Goal: Task Accomplishment & Management: Use online tool/utility

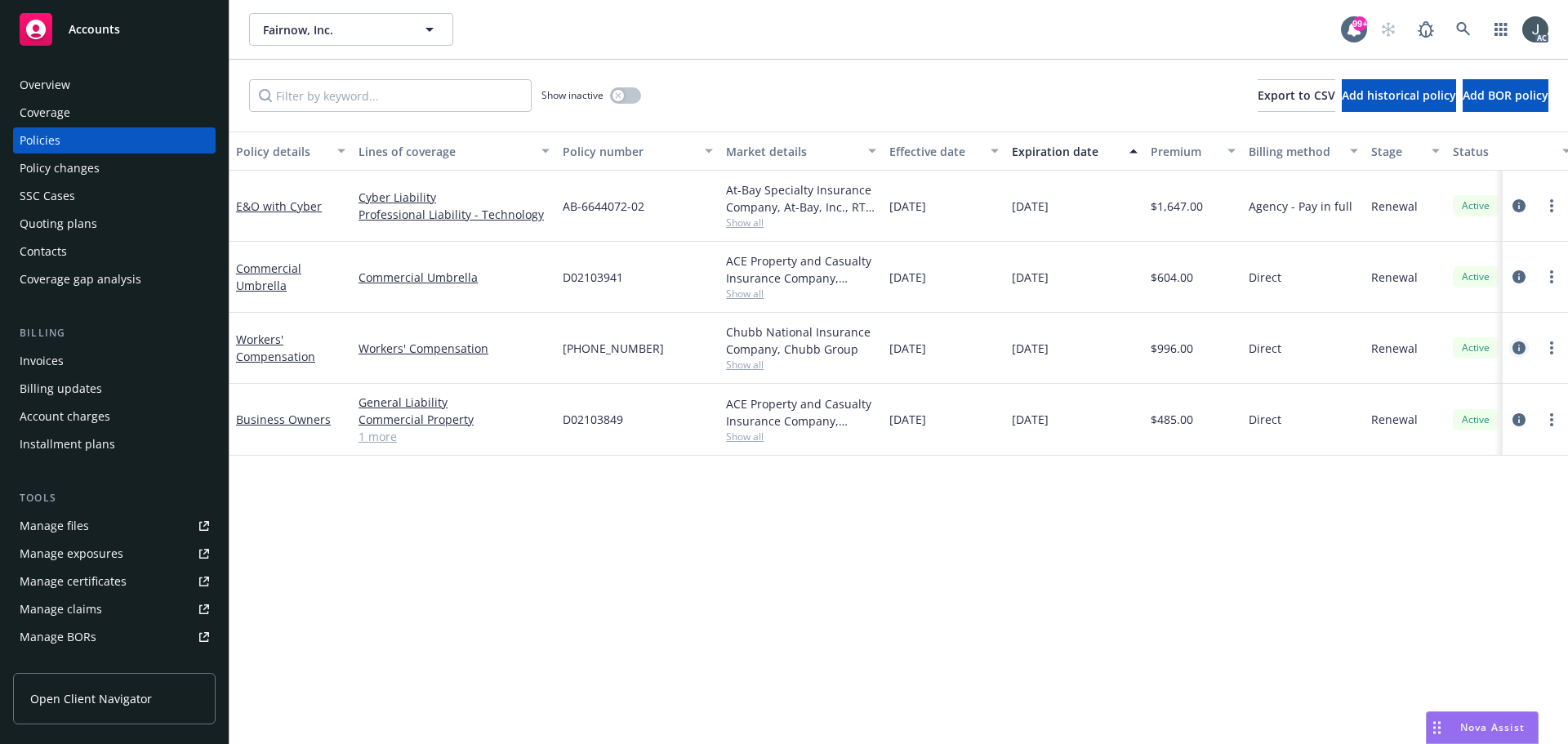
click at [1515, 349] on icon "circleInformation" at bounding box center [1520, 348] width 13 height 13
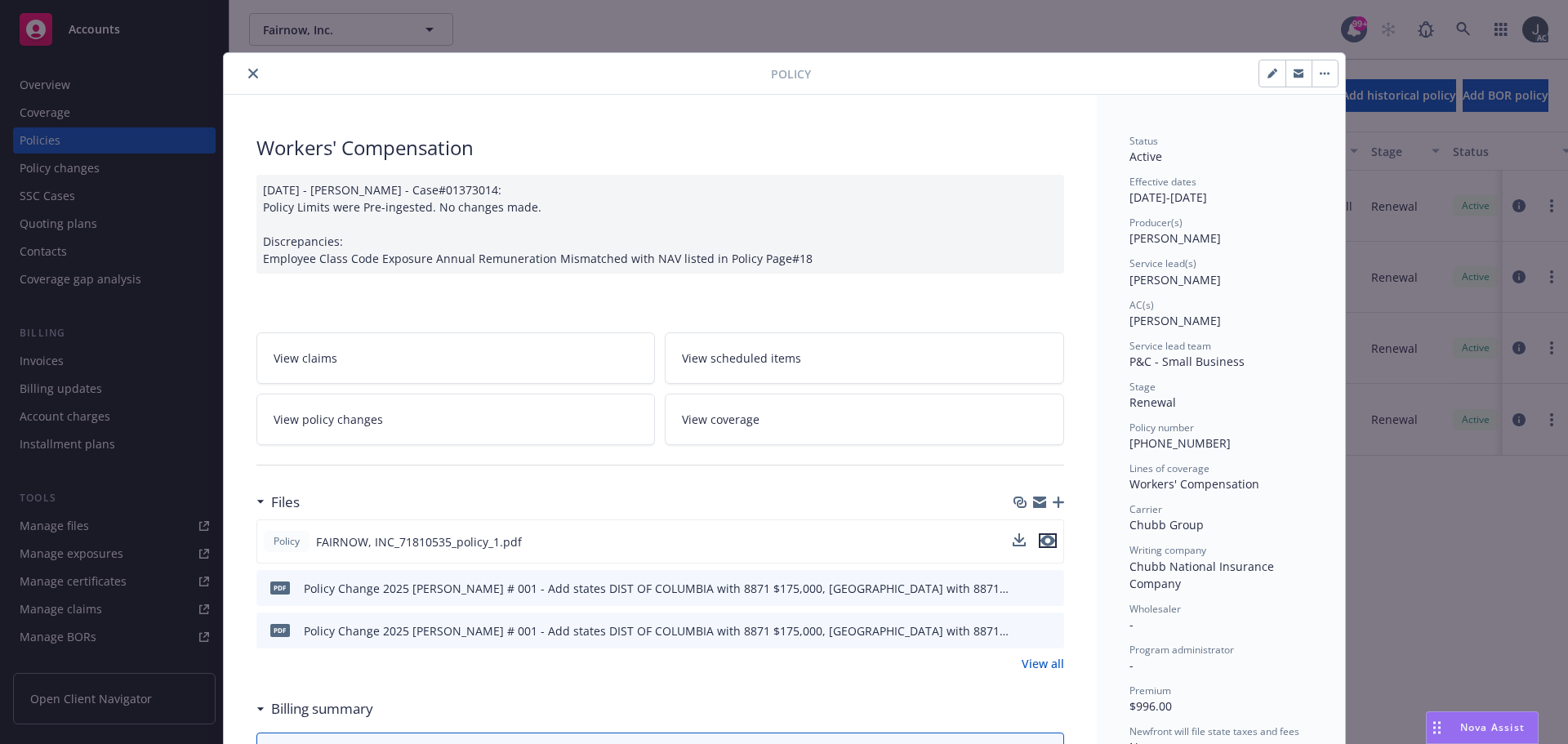
click at [1044, 540] on icon "preview file" at bounding box center [1048, 541] width 15 height 12
click at [1023, 664] on link "View all" at bounding box center [1043, 664] width 43 height 18
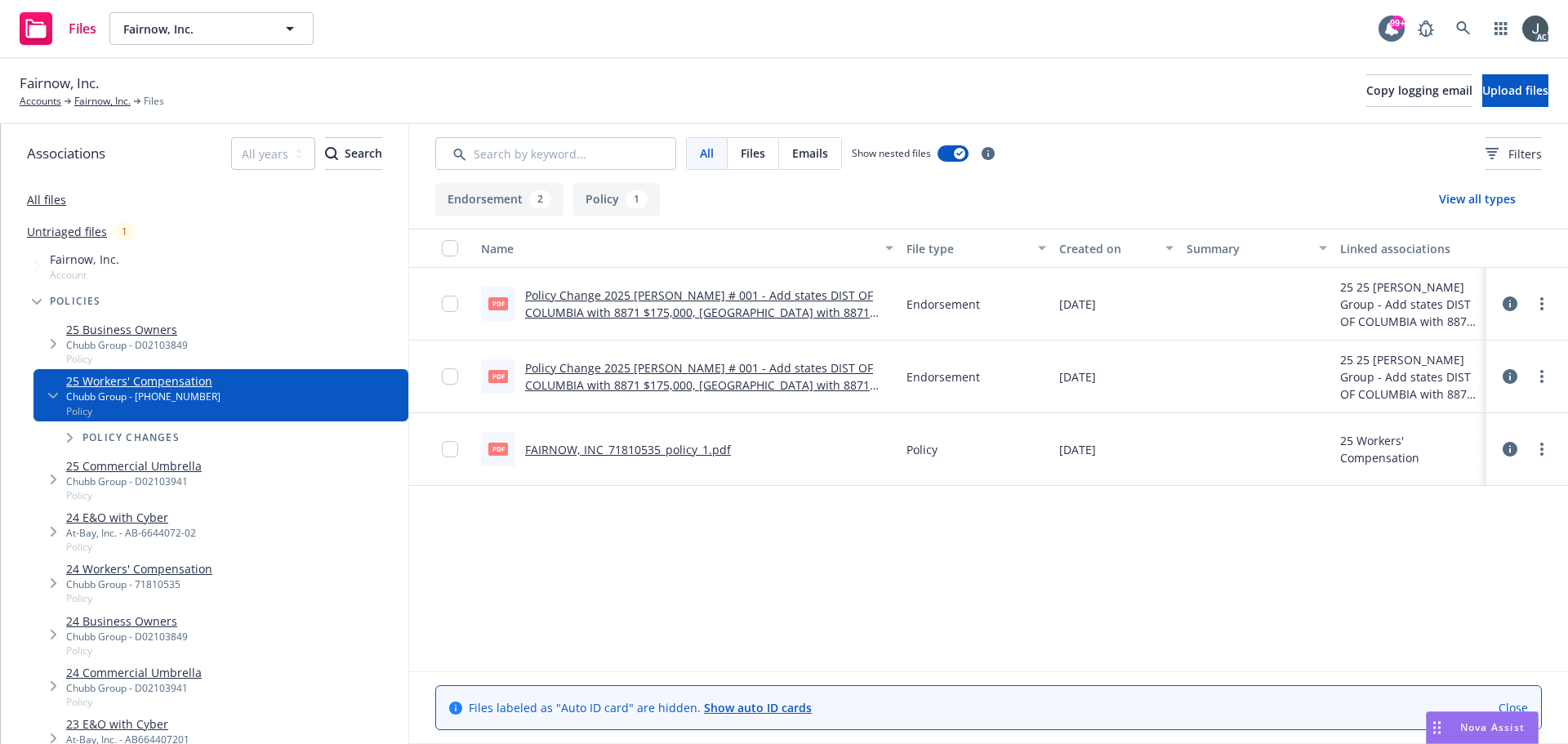
click at [832, 386] on link "Policy Change 2025 [PERSON_NAME] # 001 - Add states DIST OF COLUMBIA with 8871 …" at bounding box center [699, 402] width 348 height 84
click at [784, 296] on link "Policy Change 2025 [PERSON_NAME] # 001 - Add states DIST OF COLUMBIA with 8871 …" at bounding box center [699, 329] width 348 height 84
click at [91, 104] on link "Fairnow, Inc." at bounding box center [103, 102] width 57 height 15
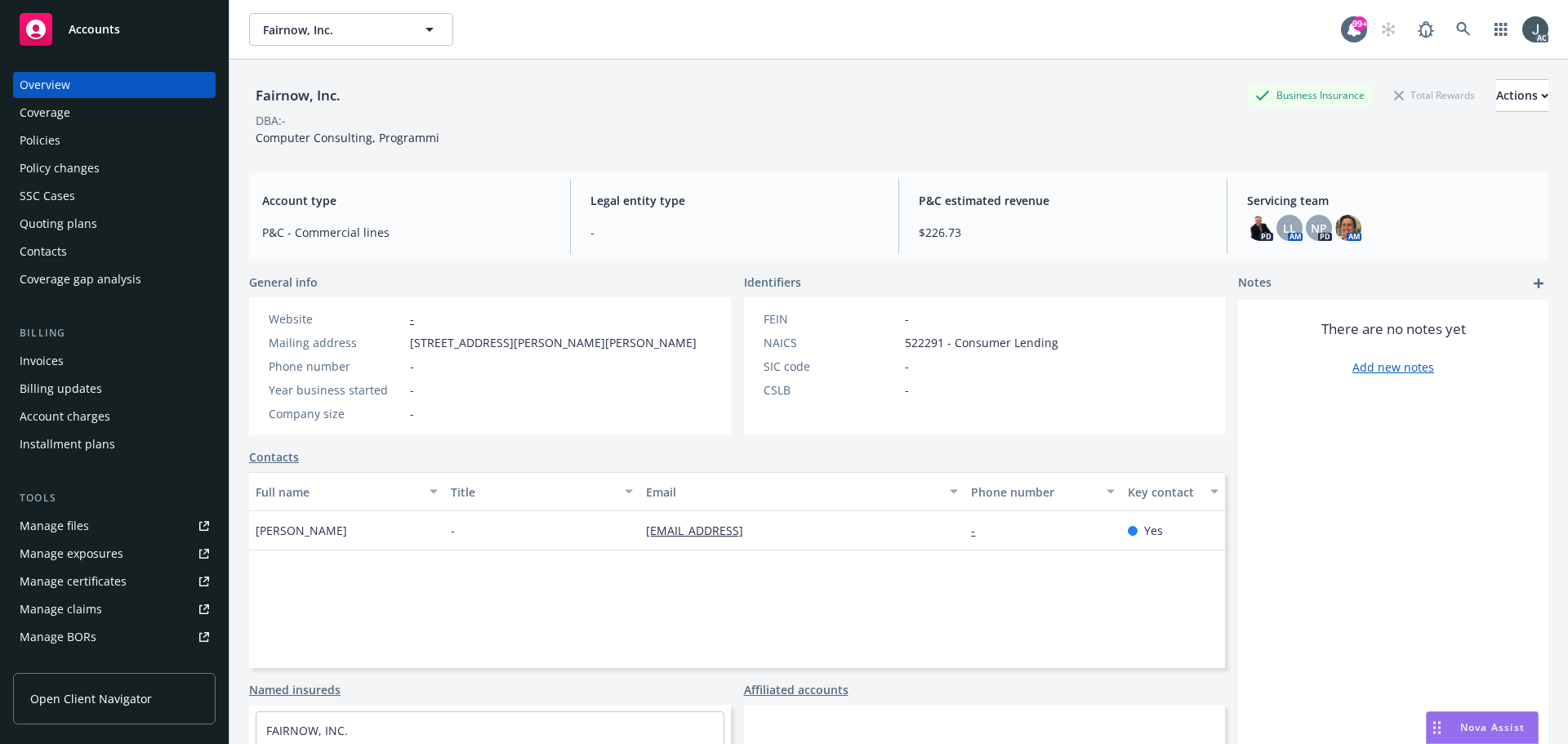
click at [55, 134] on div "Policies" at bounding box center [39, 140] width 41 height 26
click at [52, 138] on div "Policies" at bounding box center [39, 140] width 41 height 26
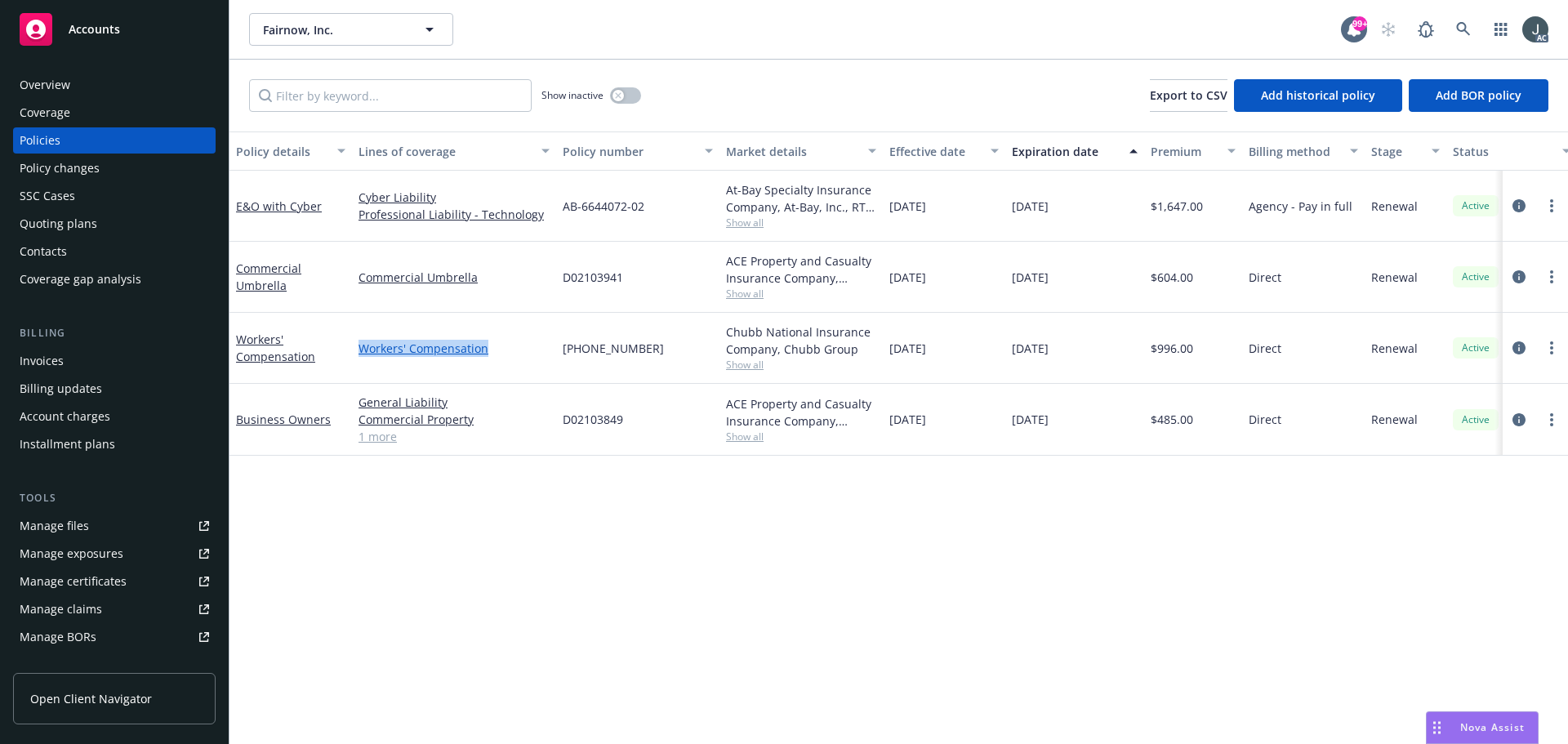
drag, startPoint x: 497, startPoint y: 363, endPoint x: 359, endPoint y: 357, distance: 138.1
click at [359, 357] on div "Workers' Compensation" at bounding box center [454, 348] width 205 height 71
copy link "Workers' Compensation"
click at [69, 531] on div "Manage files" at bounding box center [53, 525] width 69 height 26
click at [70, 93] on div "Overview" at bounding box center [114, 84] width 190 height 26
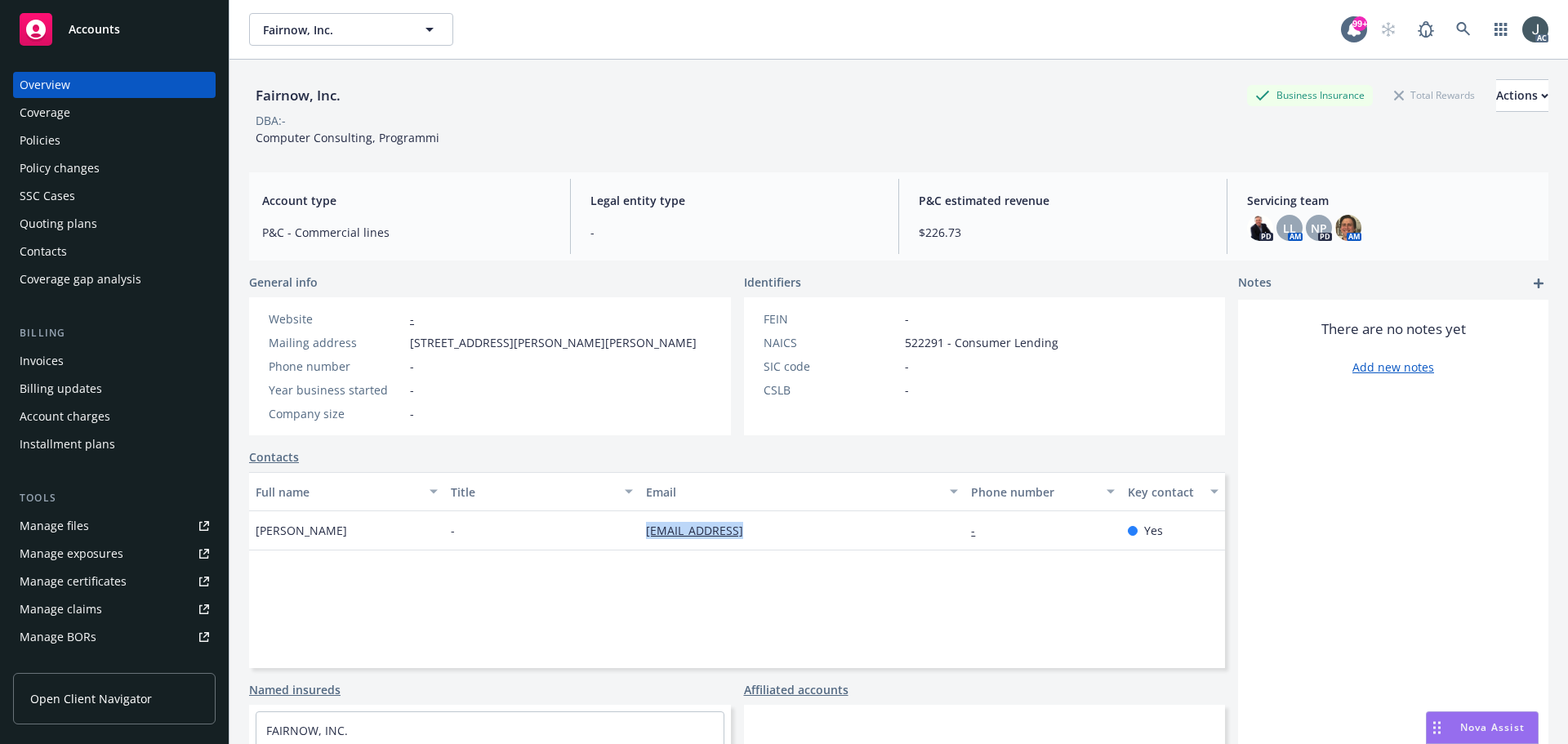
drag, startPoint x: 771, startPoint y: 532, endPoint x: 635, endPoint y: 524, distance: 136.2
click at [640, 528] on div "guru@fairnow.ai" at bounding box center [802, 530] width 325 height 39
copy link "guru@fairnow.ai"
click at [915, 347] on span "522291 - Consumer Lending" at bounding box center [982, 342] width 154 height 18
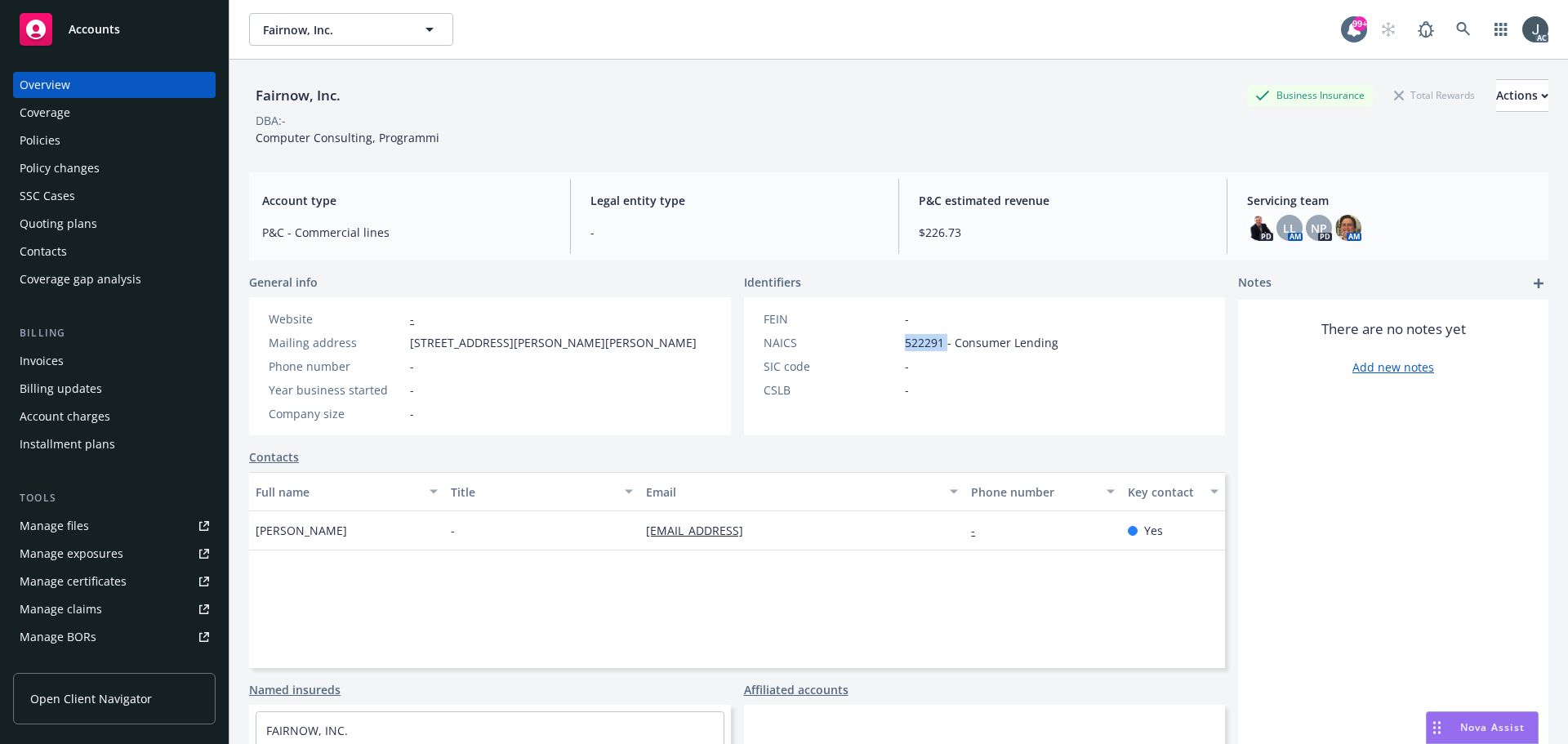
copy span "522291"
drag, startPoint x: 261, startPoint y: 134, endPoint x: 463, endPoint y: 144, distance: 202.2
click at [463, 144] on div "Fairnow, Inc. Business Insurance Total Rewards Actions DBA: - Computer Consulti…" at bounding box center [898, 113] width 1299 height 67
copy span "Computer Consulting, Programmi"
drag, startPoint x: 412, startPoint y: 342, endPoint x: 515, endPoint y: 342, distance: 103.0
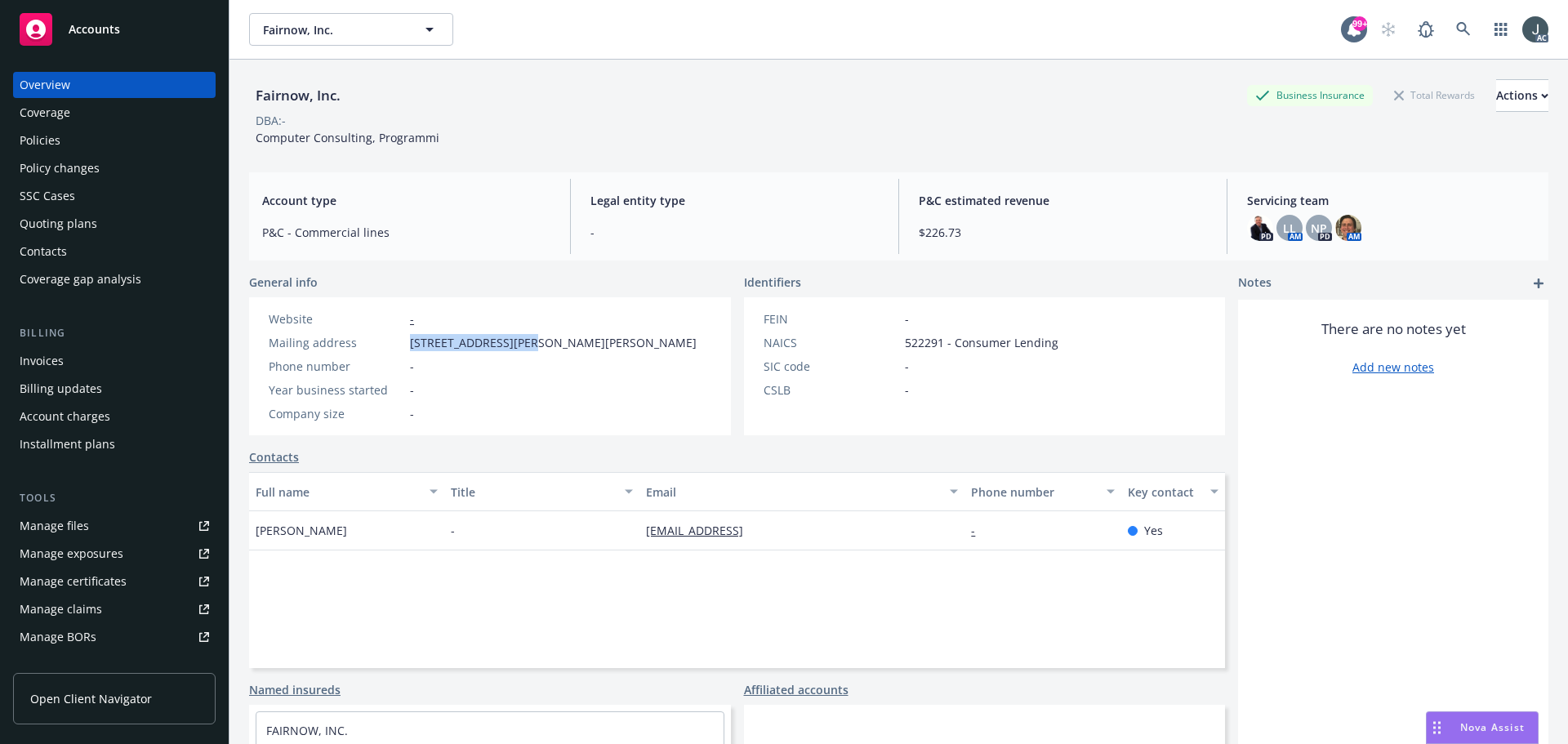
click at [515, 342] on span "7009 Elizabeth Drive, McLean, VA, 22101" at bounding box center [553, 342] width 286 height 18
copy span "7009 Elizabeth Drive"
click at [553, 335] on span "7009 Elizabeth Drive, McLean, VA, 22101" at bounding box center [553, 342] width 286 height 18
copy span "McLean"
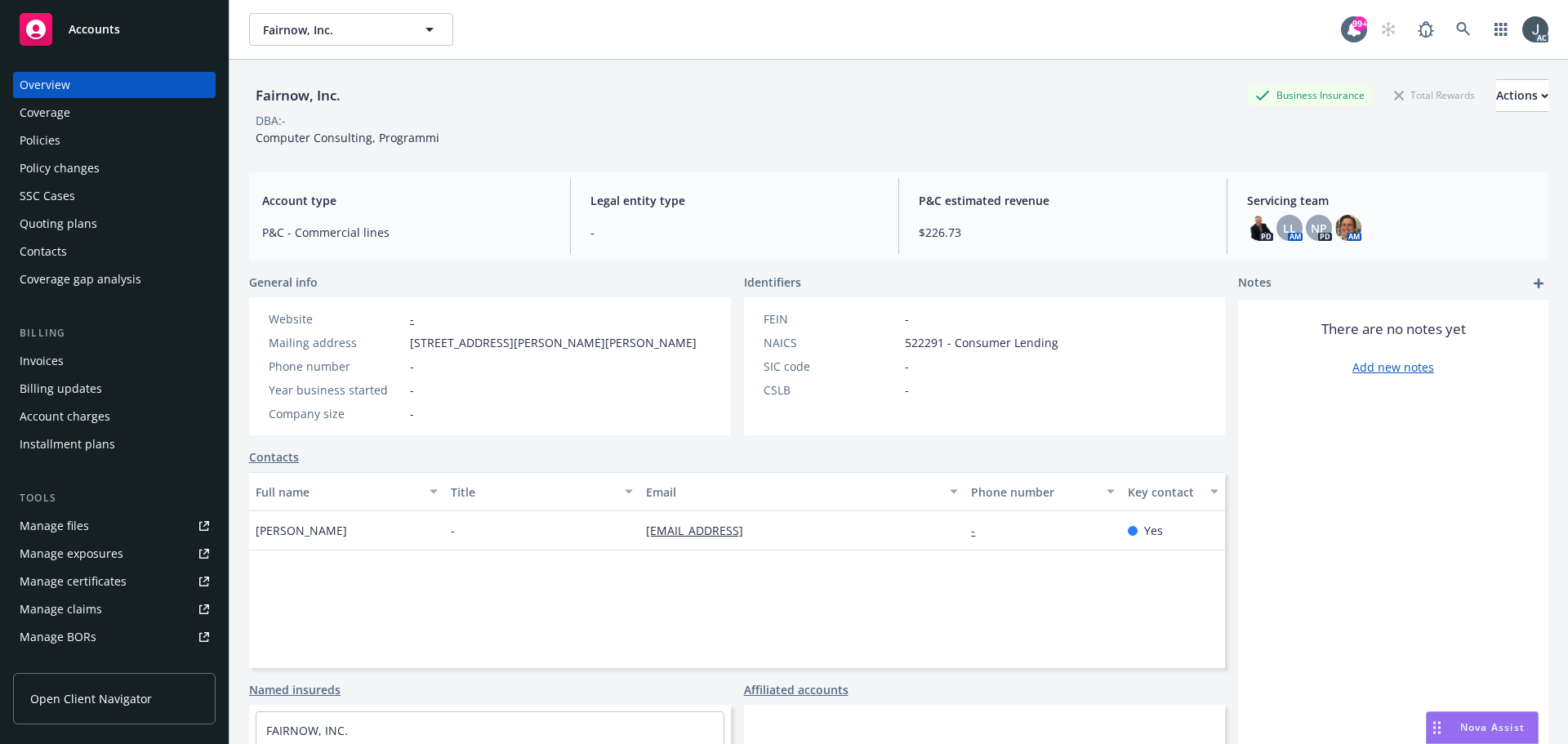
click at [612, 348] on span "7009 Elizabeth Drive, McLean, VA, 22101" at bounding box center [553, 342] width 286 height 18
copy span "22101"
drag, startPoint x: 358, startPoint y: 523, endPoint x: 254, endPoint y: 524, distance: 104.0
click at [254, 524] on div "Guru Sethupathy" at bounding box center [346, 530] width 195 height 39
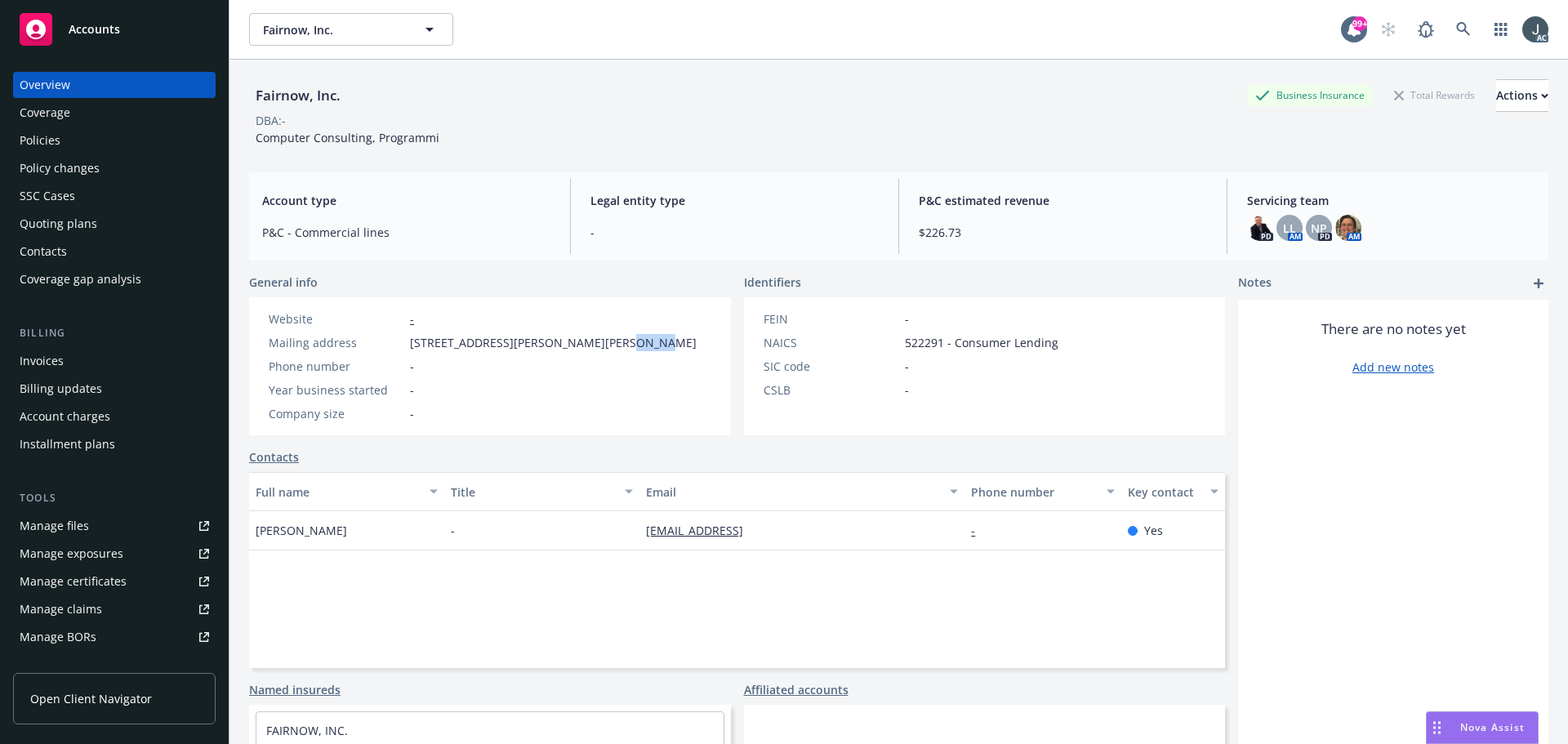
copy span "Guru Sethupathy"
drag, startPoint x: 771, startPoint y: 541, endPoint x: 638, endPoint y: 537, distance: 133.1
click at [640, 537] on div "guru@fairnow.ai" at bounding box center [802, 530] width 325 height 39
copy link "guru@fairnow.ai"
click at [923, 342] on span "522291 - Consumer Lending" at bounding box center [982, 342] width 154 height 18
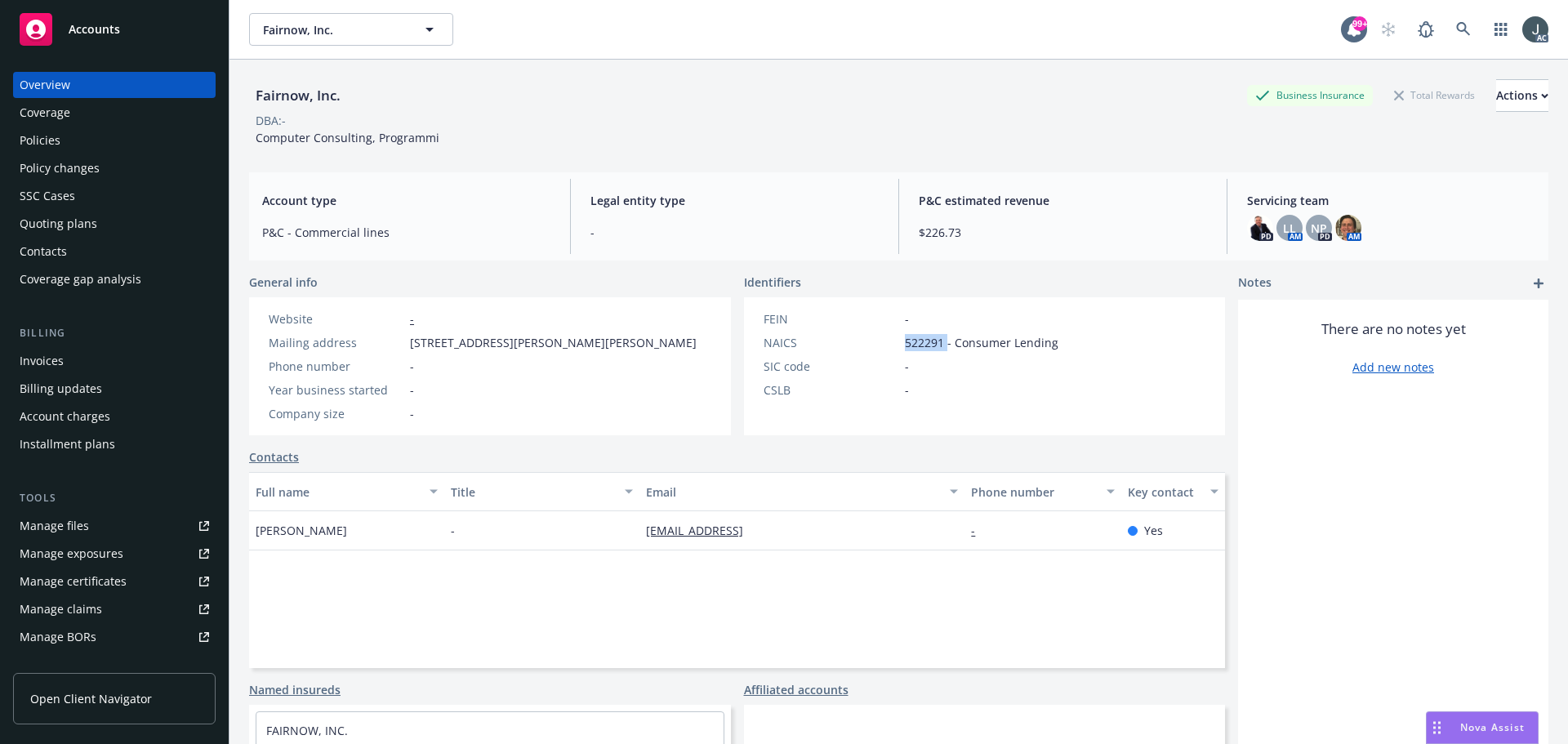
click at [923, 342] on span "522291 - Consumer Lending" at bounding box center [982, 342] width 154 height 18
copy span "522291"
click at [45, 134] on div "Policies" at bounding box center [39, 140] width 41 height 26
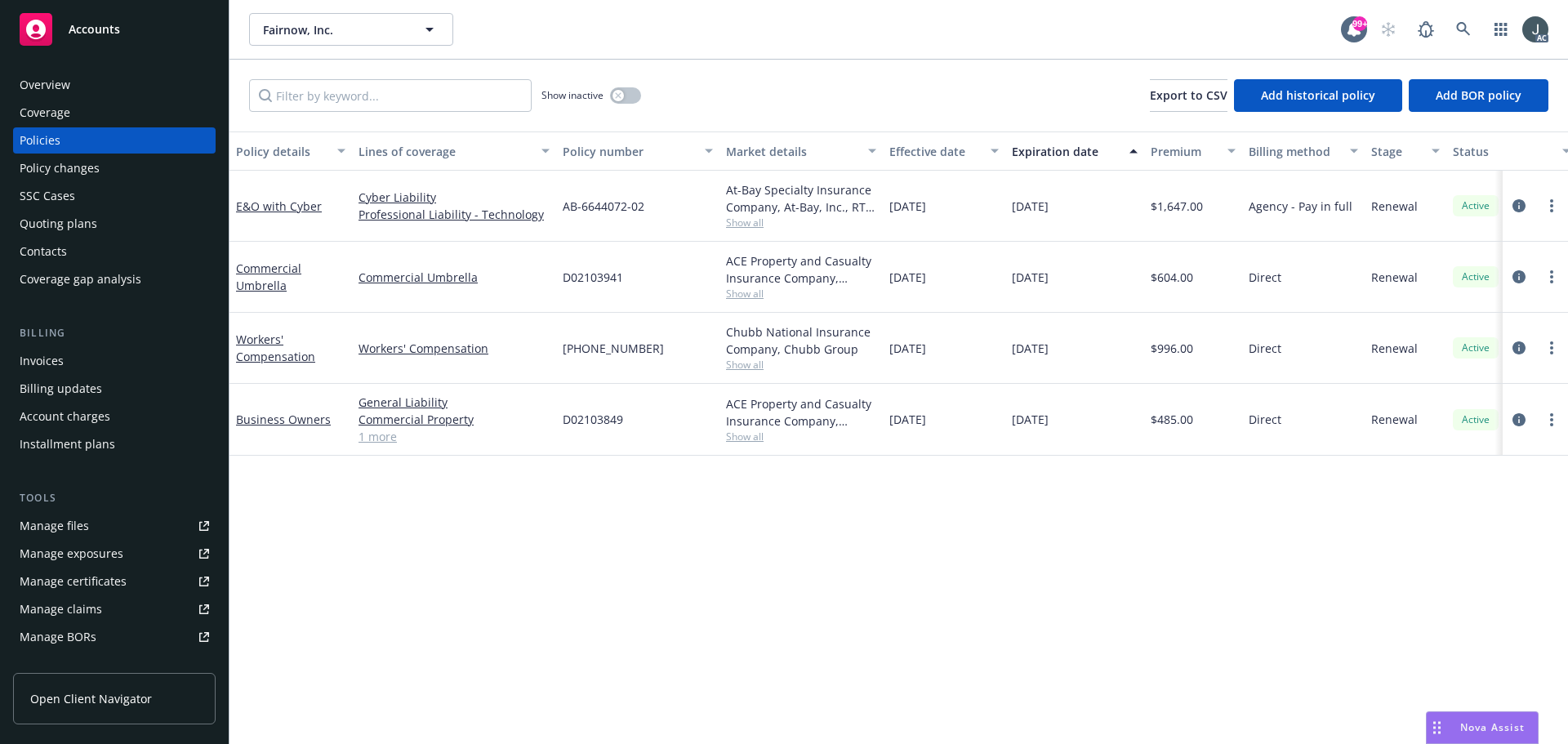
drag, startPoint x: 561, startPoint y: 351, endPoint x: 649, endPoint y: 351, distance: 88.0
click at [649, 351] on div "(26) 7181-05-35" at bounding box center [638, 348] width 164 height 71
click at [625, 97] on button "button" at bounding box center [625, 96] width 31 height 17
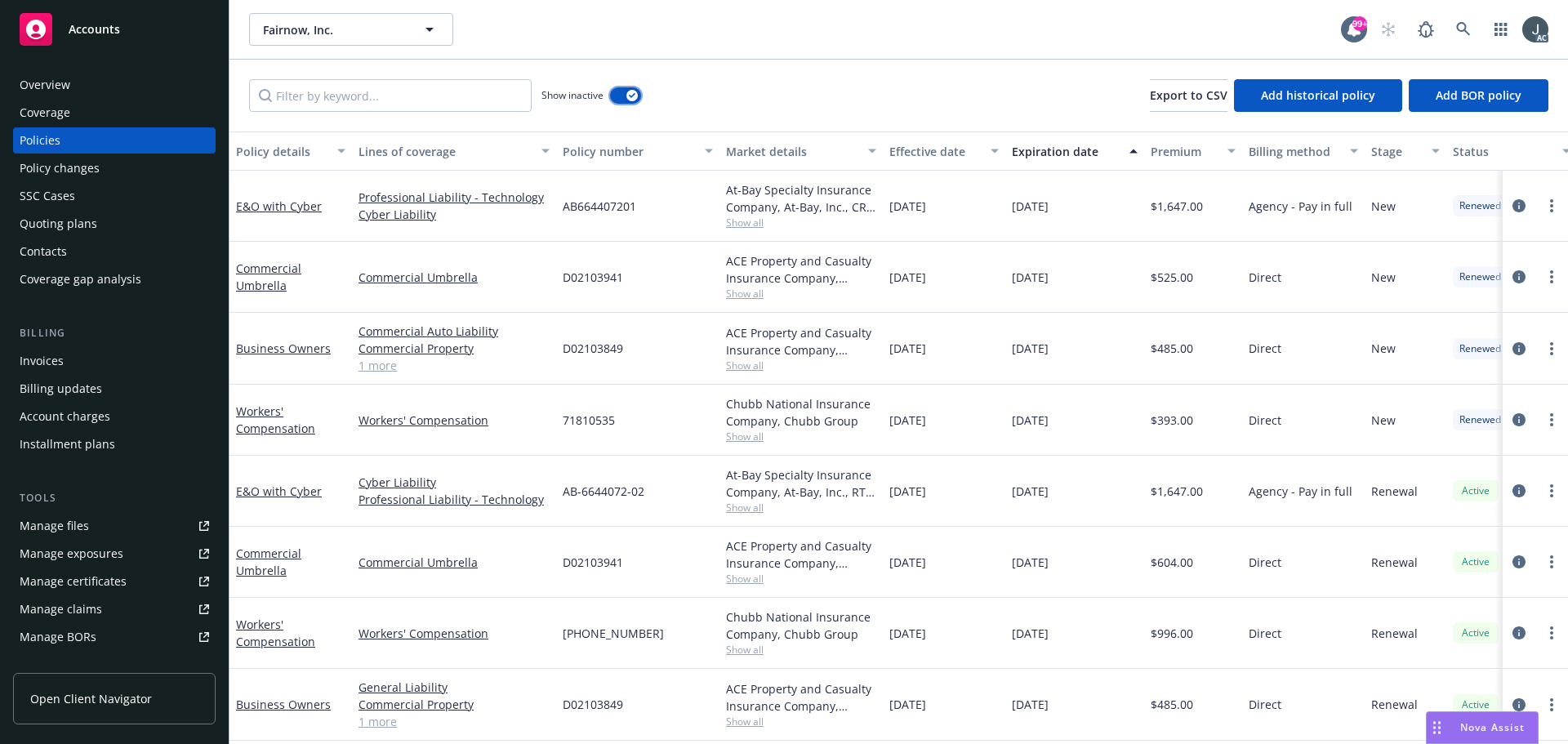
scroll to position [9, 0]
click at [576, 412] on span "71810535" at bounding box center [589, 420] width 53 height 18
click at [743, 430] on span "Show all" at bounding box center [802, 437] width 150 height 14
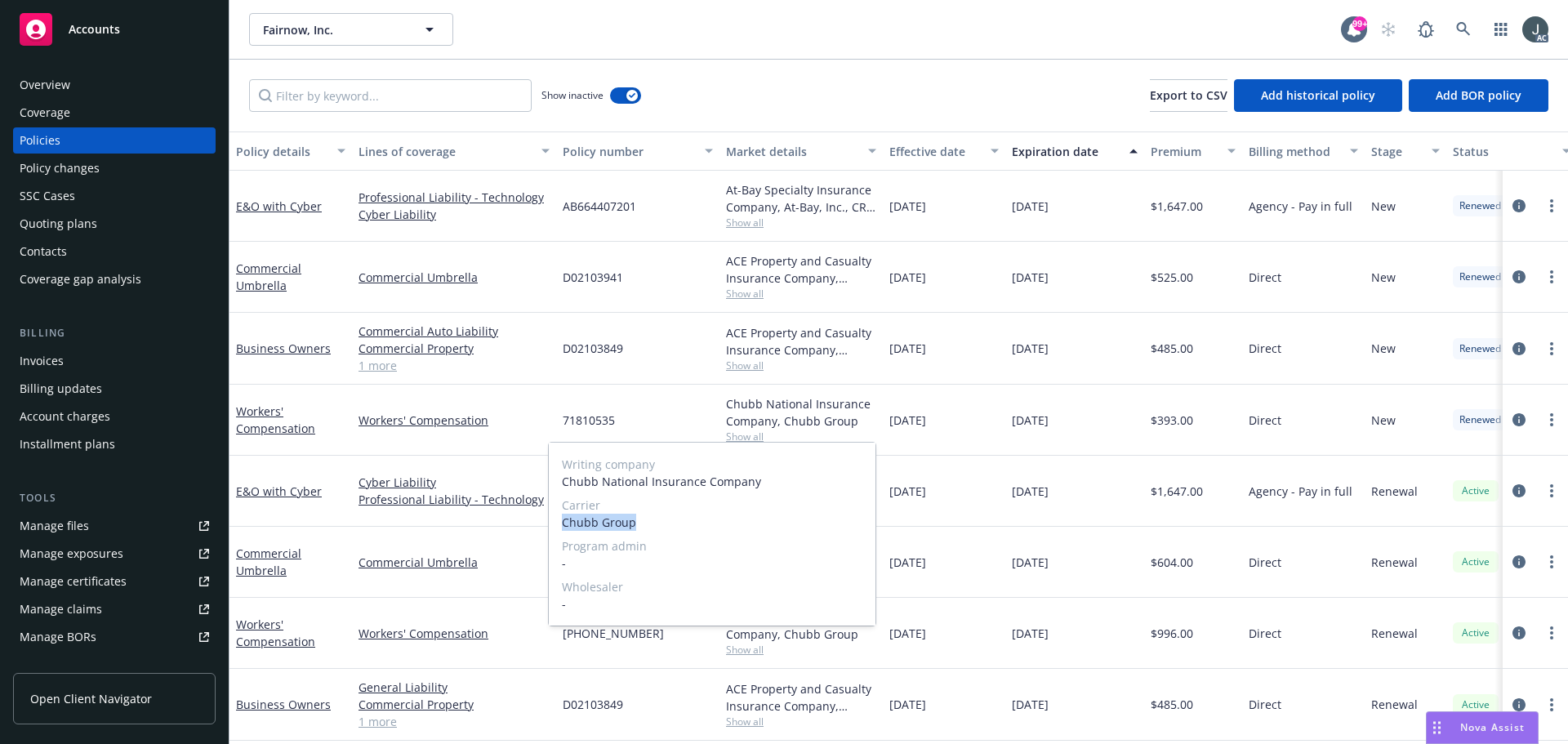
drag, startPoint x: 562, startPoint y: 524, endPoint x: 640, endPoint y: 524, distance: 78.0
click at [640, 524] on span "Chubb Group" at bounding box center [712, 522] width 301 height 18
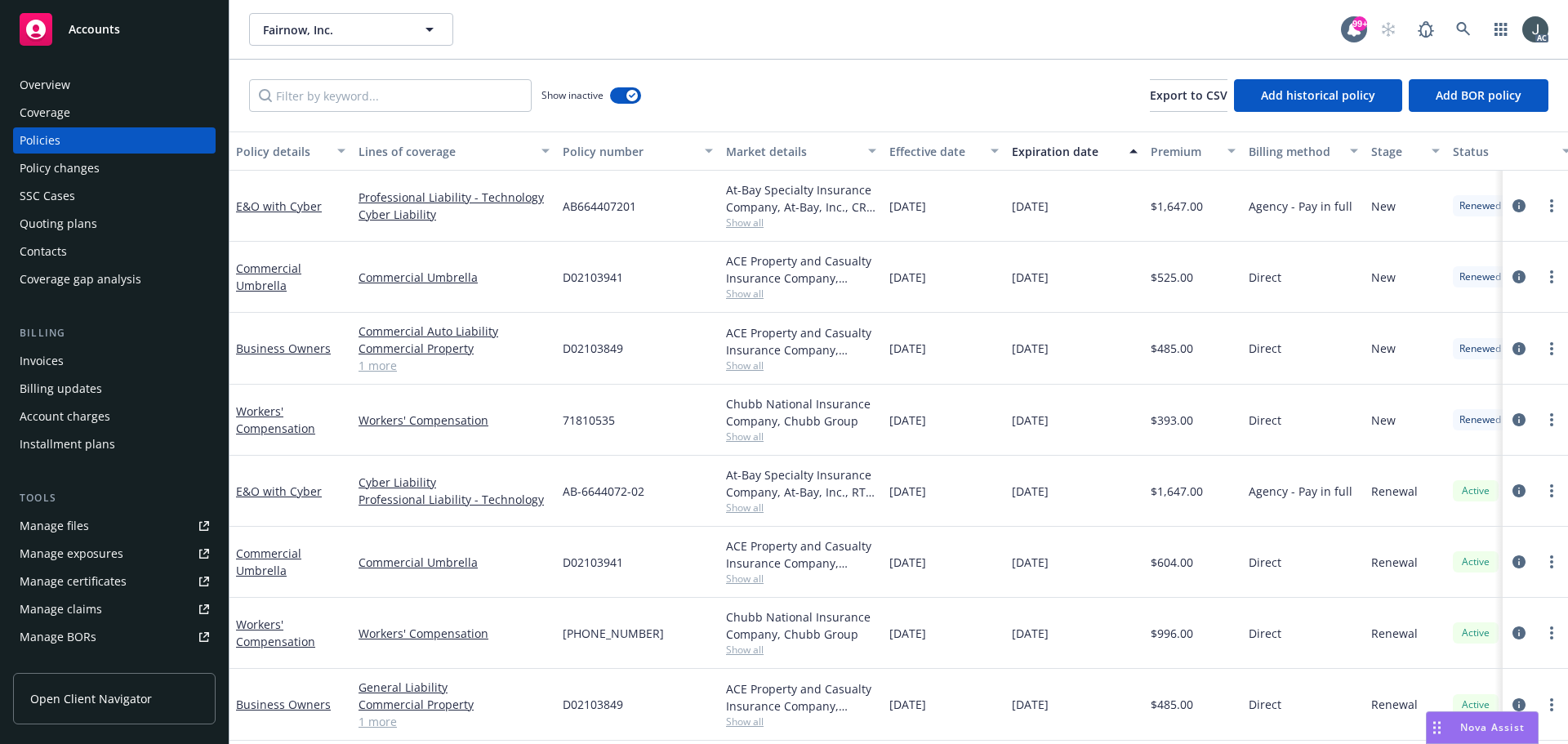
click at [948, 423] on div "01/01/2024" at bounding box center [944, 420] width 123 height 71
drag, startPoint x: 891, startPoint y: 412, endPoint x: 955, endPoint y: 414, distance: 64.0
click at [955, 414] on div "01/01/2024" at bounding box center [944, 420] width 123 height 71
click at [1181, 415] on span "$393.00" at bounding box center [1171, 420] width 43 height 18
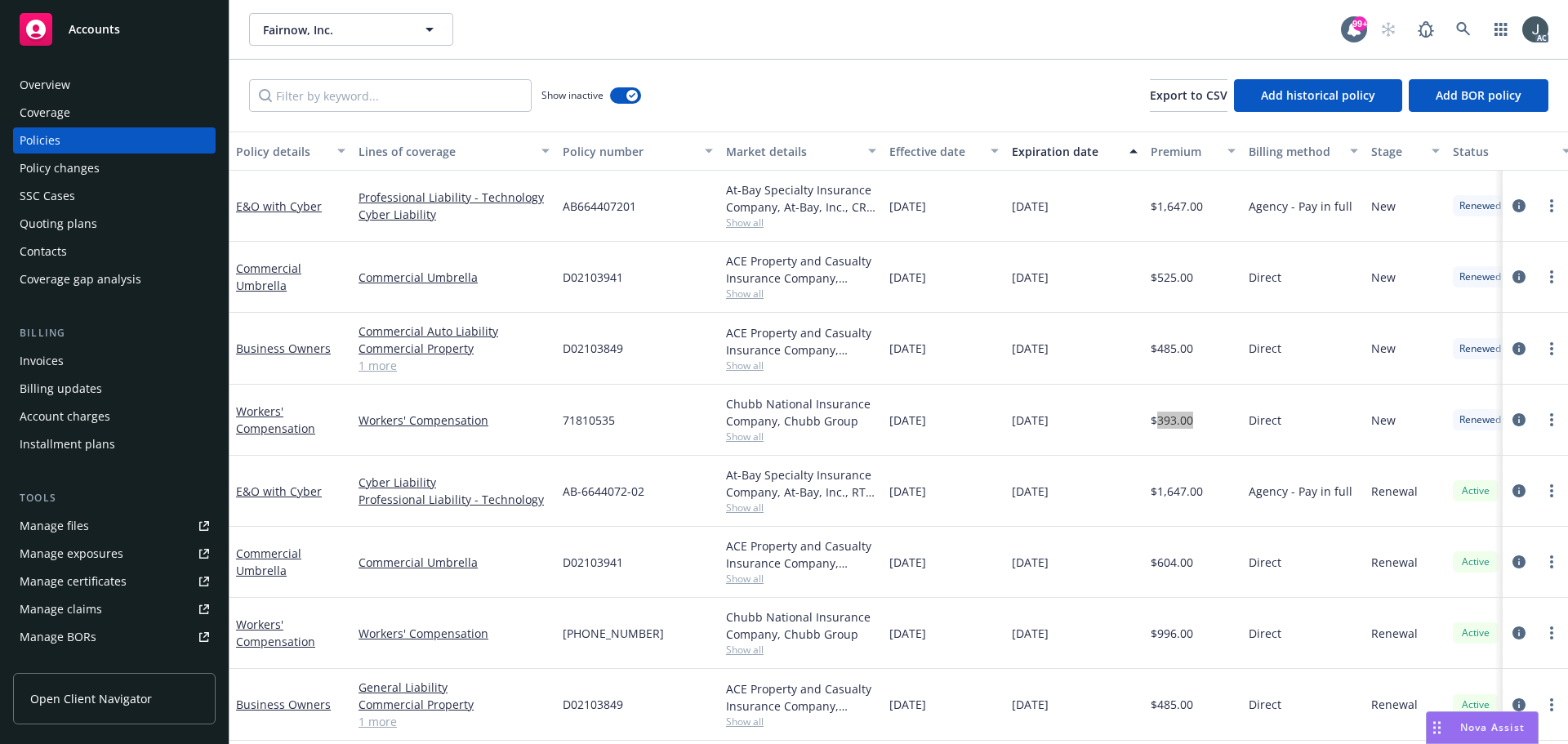
scroll to position [0, 0]
click at [63, 84] on div "Overview" at bounding box center [44, 84] width 51 height 26
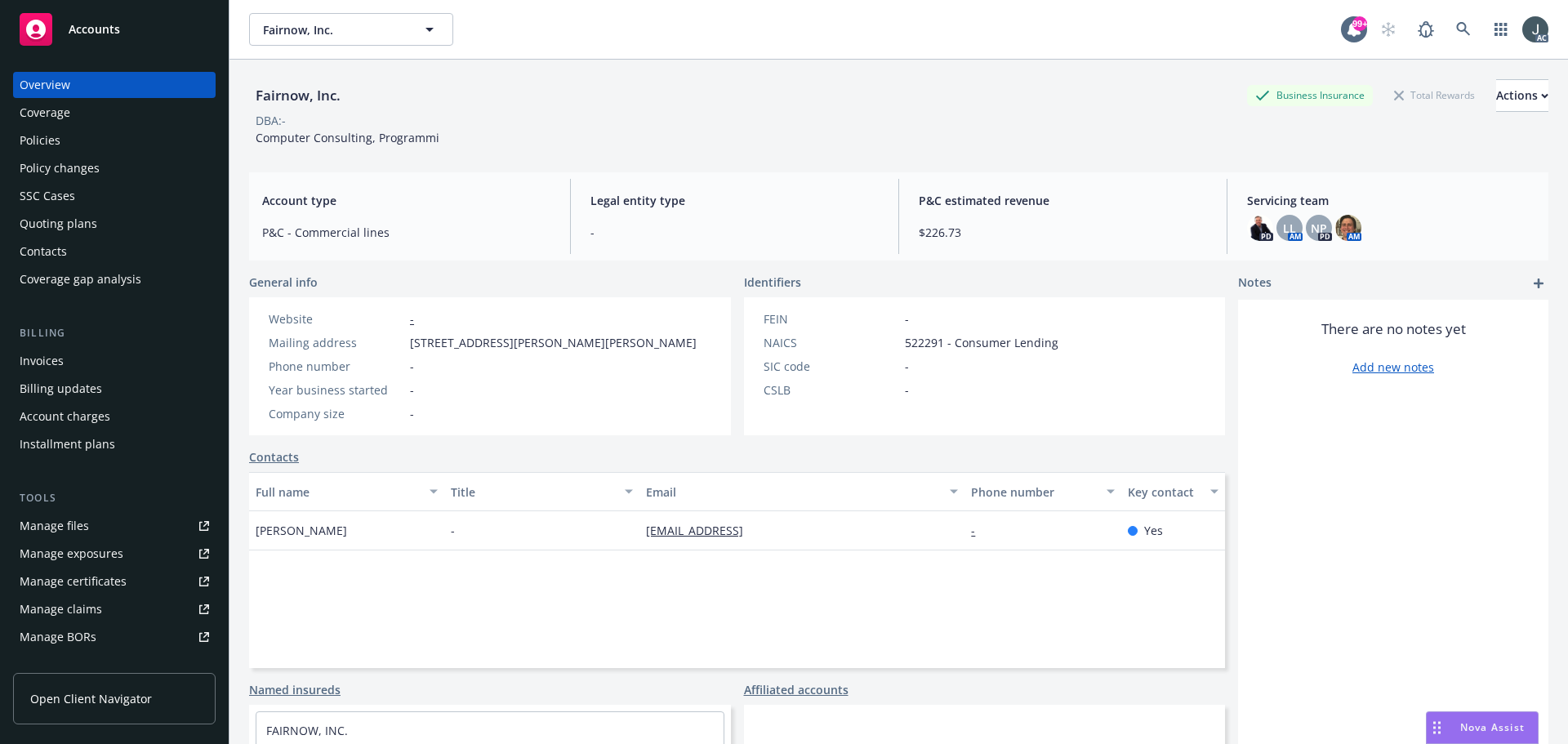
click at [95, 146] on div "Policies" at bounding box center [114, 140] width 190 height 26
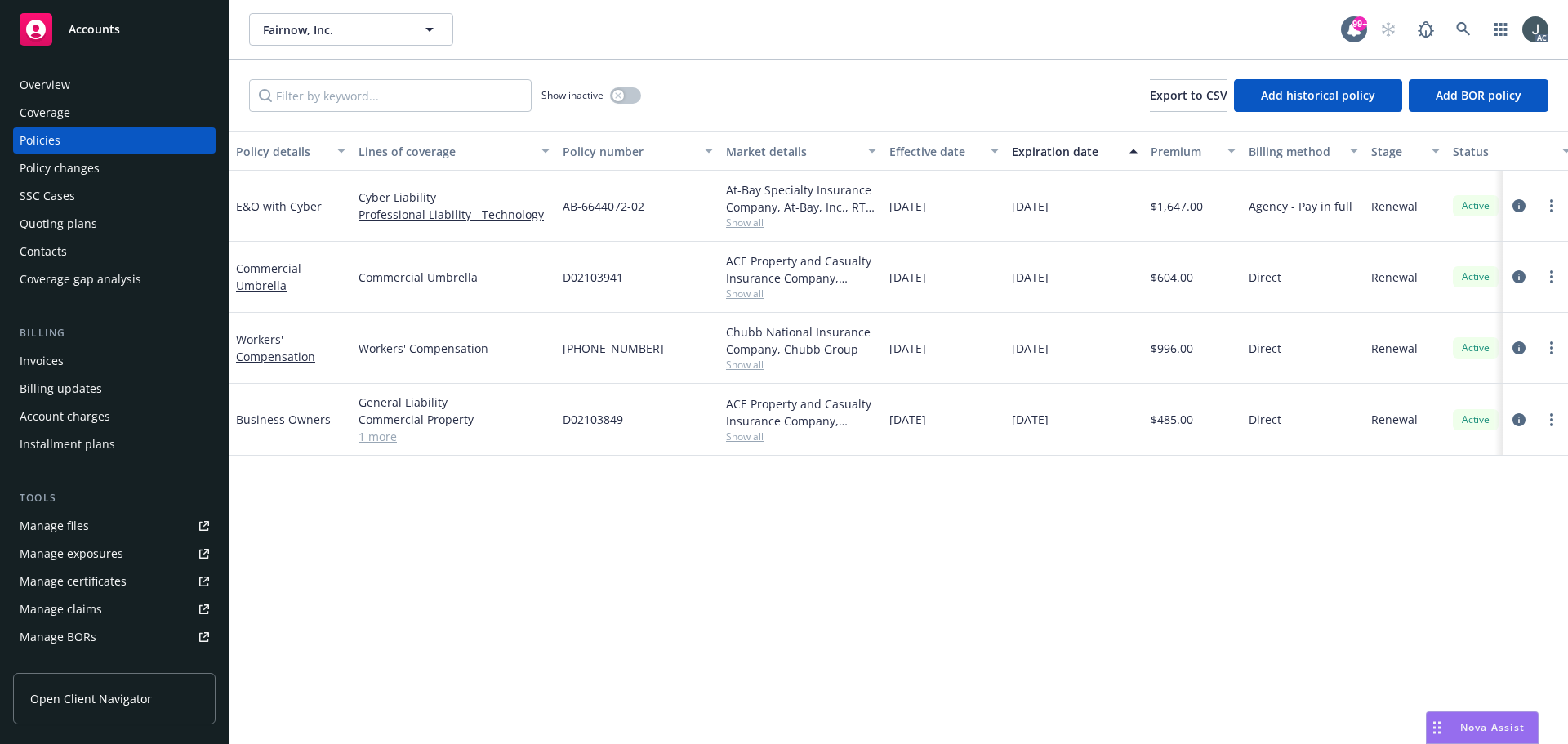
click at [1008, 352] on div "01/01/2026" at bounding box center [1075, 348] width 139 height 71
drag, startPoint x: 888, startPoint y: 349, endPoint x: 955, endPoint y: 354, distance: 67.2
click at [955, 354] on div "01/01/2025" at bounding box center [944, 348] width 123 height 71
drag, startPoint x: 1012, startPoint y: 352, endPoint x: 1102, endPoint y: 352, distance: 90.0
click at [1102, 352] on div "01/01/2026" at bounding box center [1075, 348] width 139 height 71
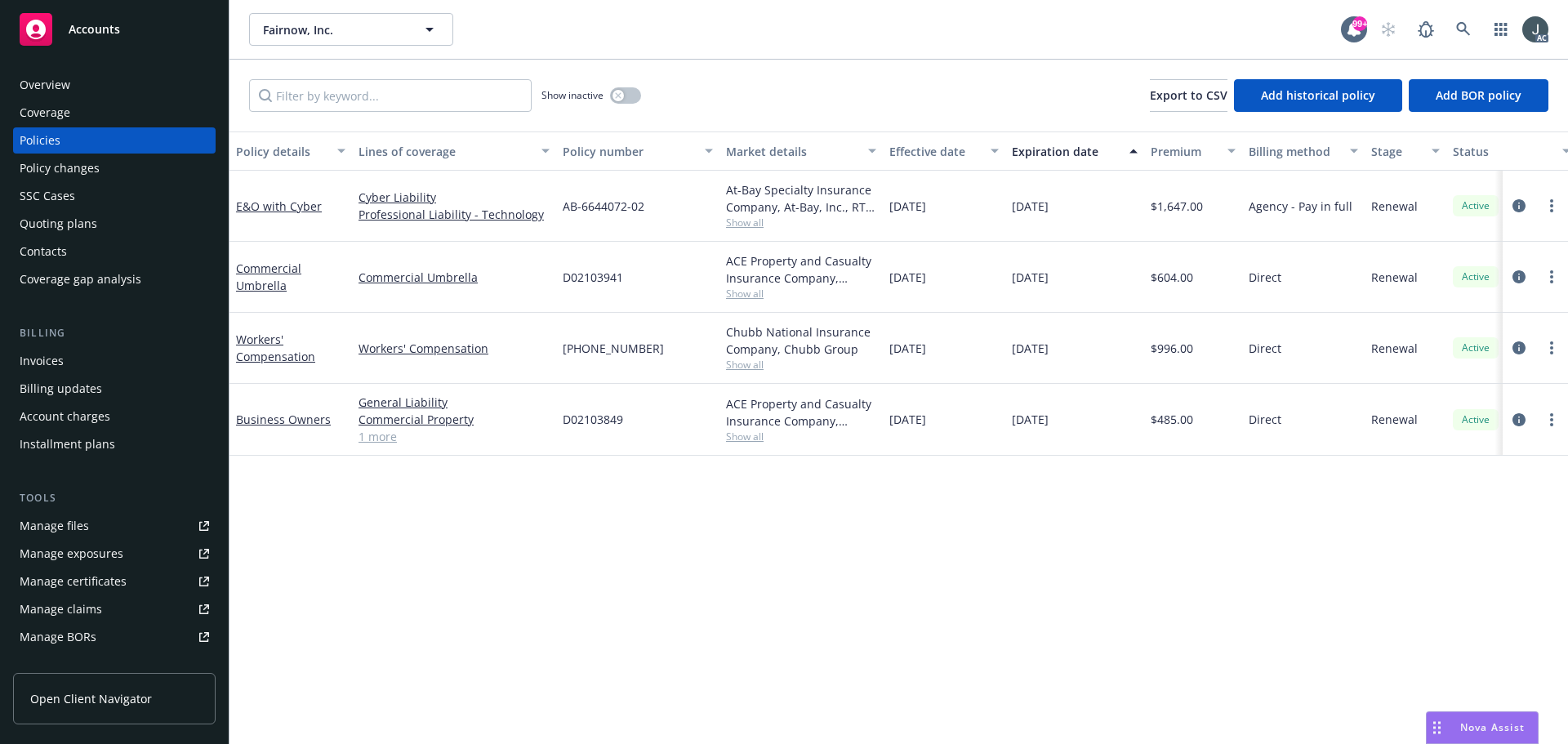
click at [44, 89] on div "Overview" at bounding box center [44, 84] width 51 height 26
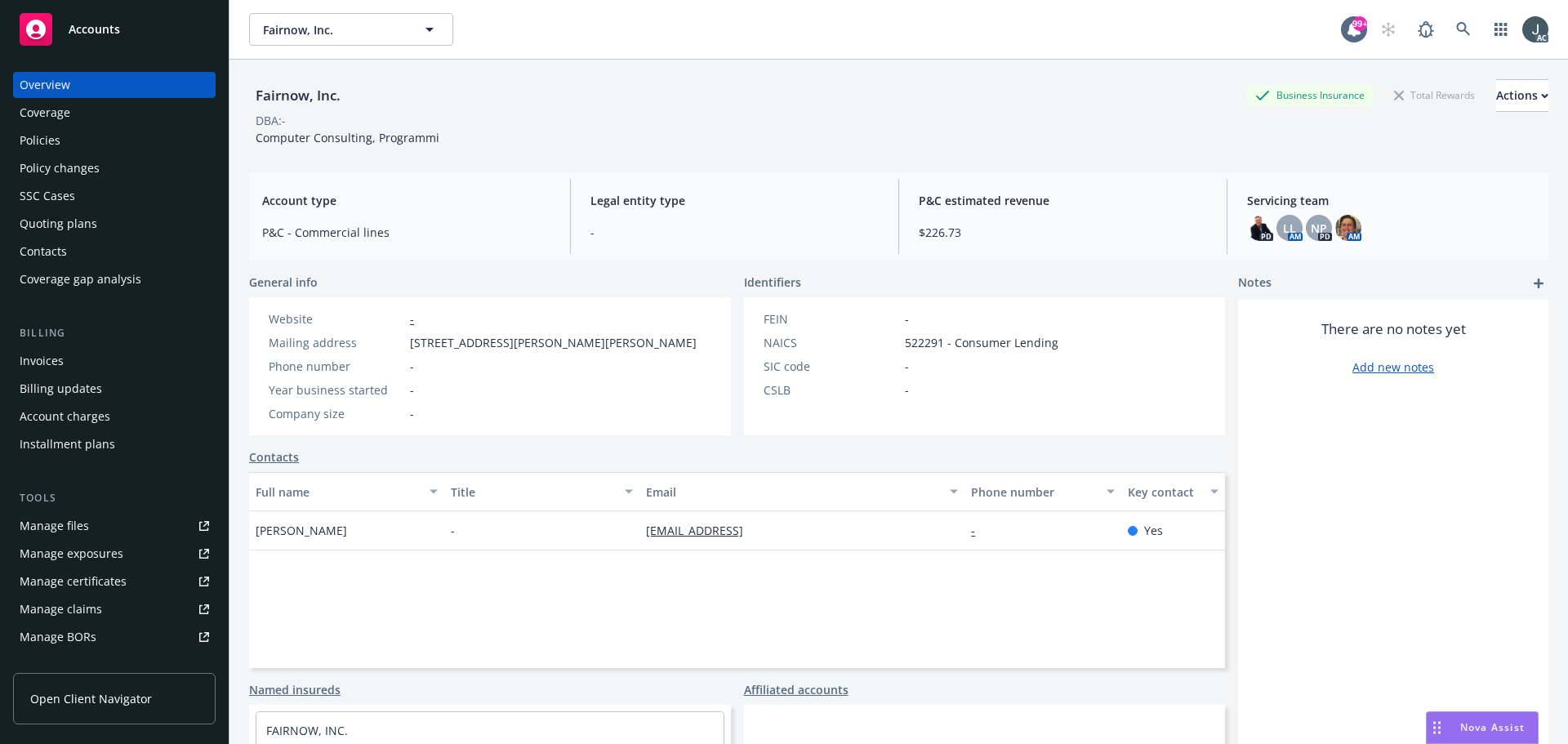
click at [48, 141] on div "Policies" at bounding box center [39, 140] width 41 height 26
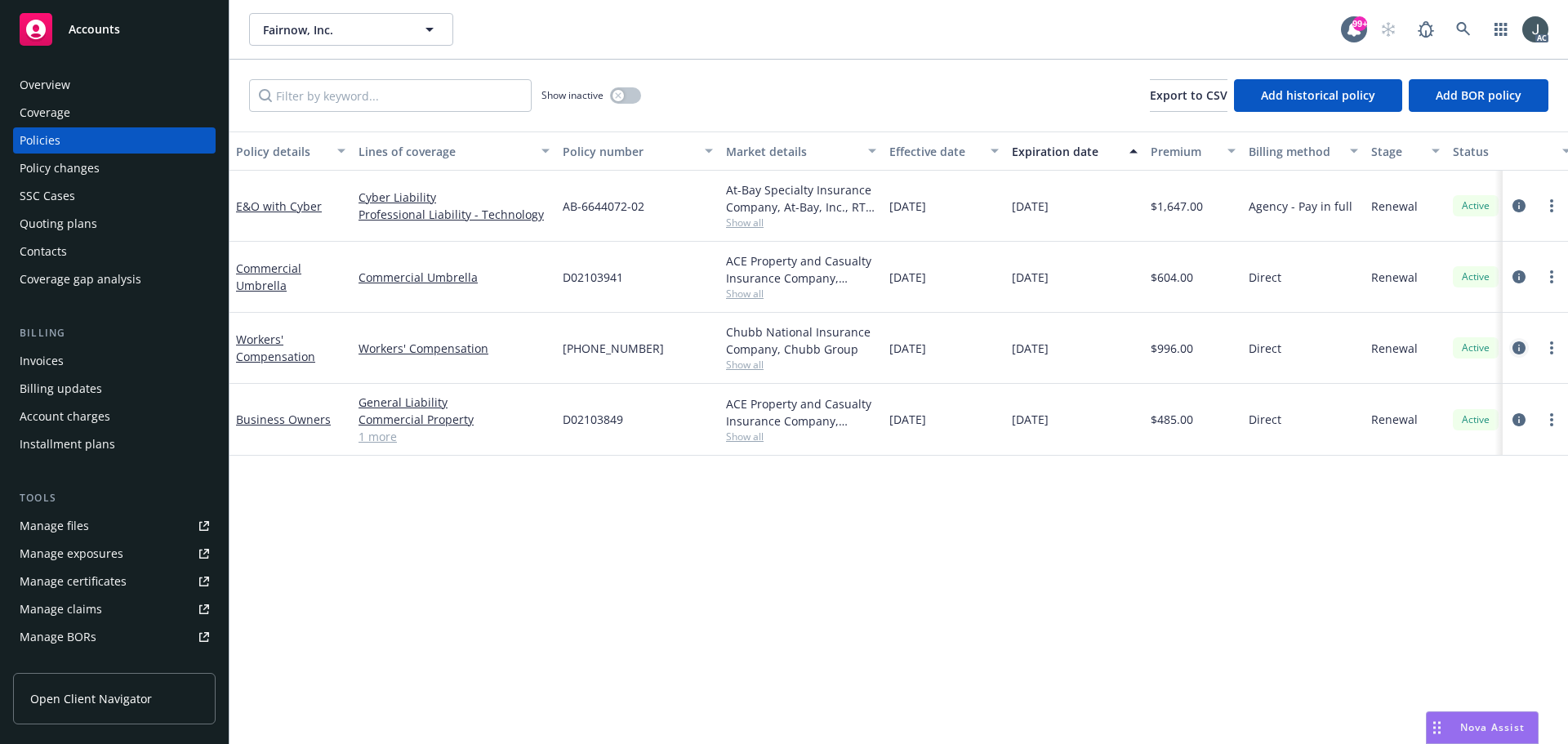
click at [1516, 346] on icon "circleInformation" at bounding box center [1520, 348] width 13 height 13
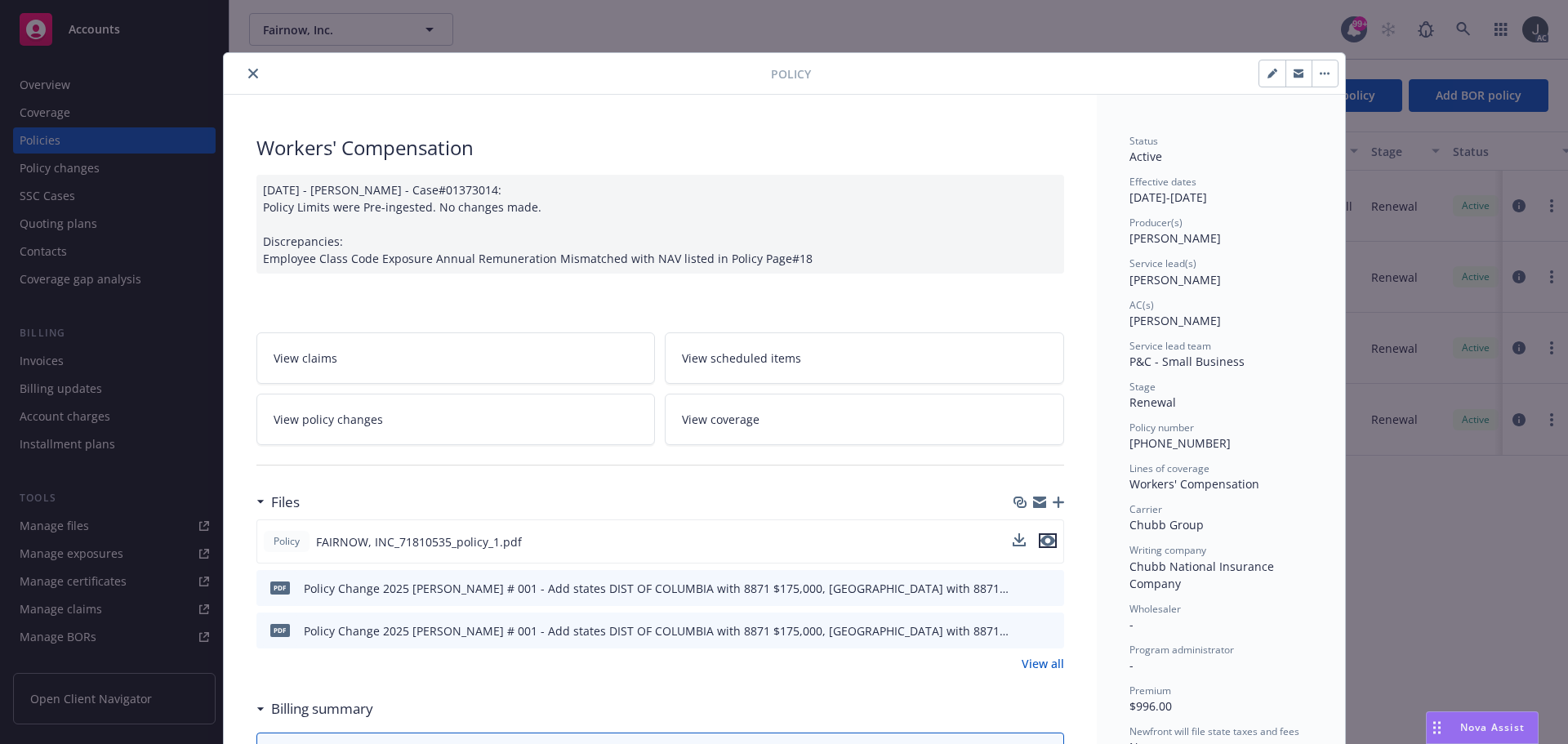
click at [1044, 544] on icon "preview file" at bounding box center [1048, 541] width 15 height 12
drag, startPoint x: 251, startPoint y: 72, endPoint x: 458, endPoint y: 54, distance: 207.8
click at [251, 72] on button "close" at bounding box center [253, 73] width 19 height 19
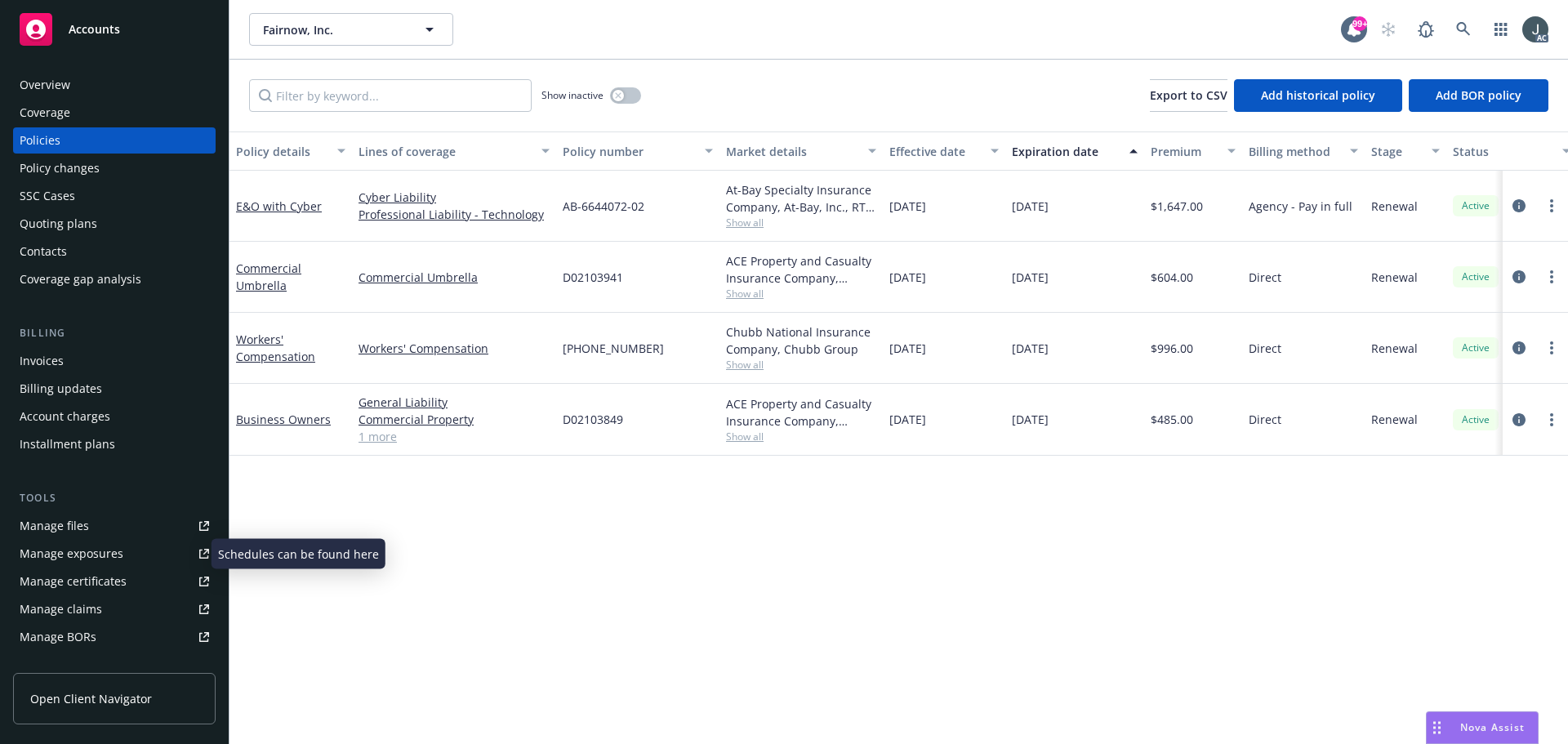
click at [112, 557] on div "Manage exposures" at bounding box center [71, 554] width 104 height 26
drag, startPoint x: 889, startPoint y: 349, endPoint x: 1043, endPoint y: 338, distance: 154.4
click at [1075, 353] on div "Workers' Compensation Workers' Compensation (26) 7181-05-35 Chubb National Insu…" at bounding box center [1018, 348] width 1576 height 71
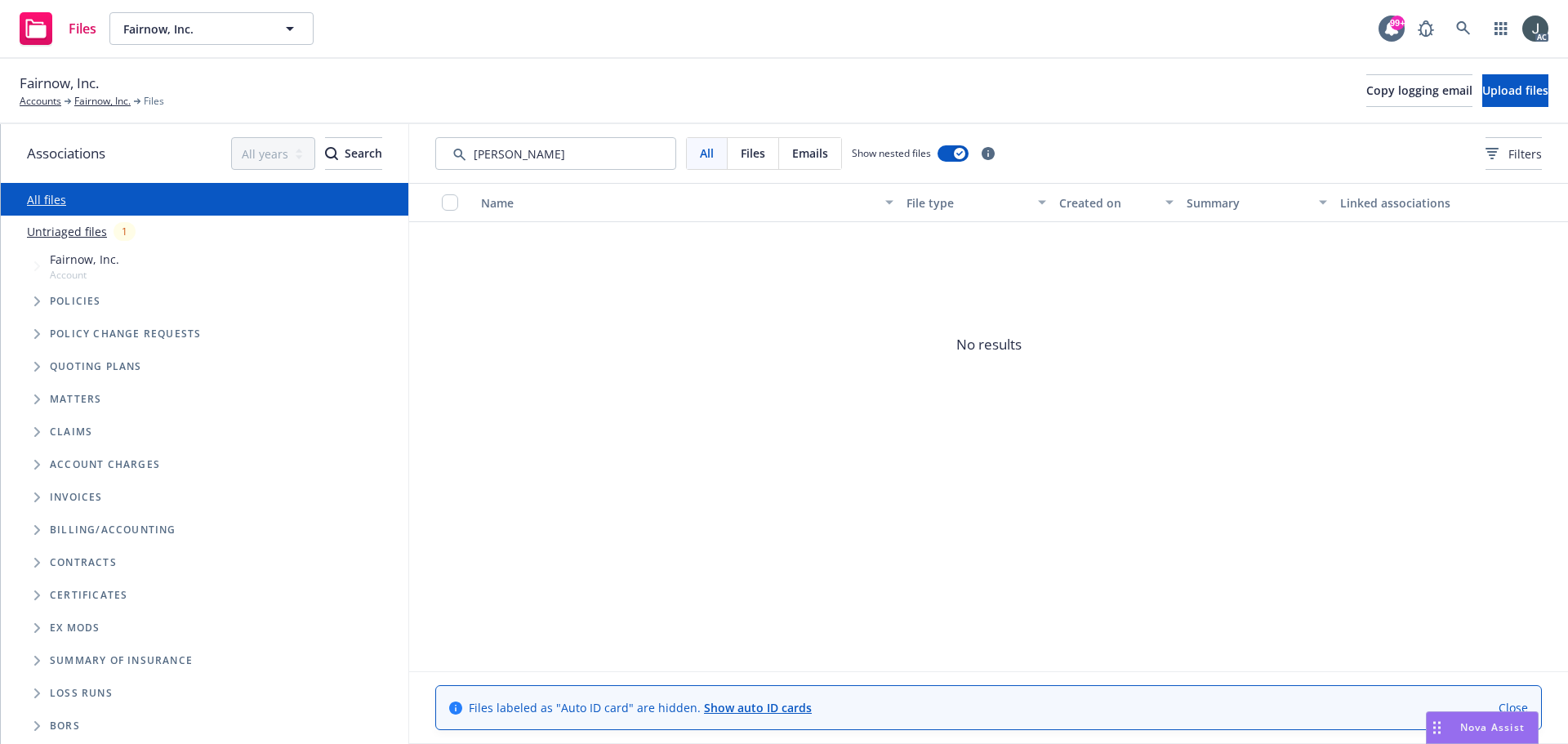
click at [503, 153] on input "Search by keyword..." at bounding box center [555, 153] width 241 height 33
type input "130"
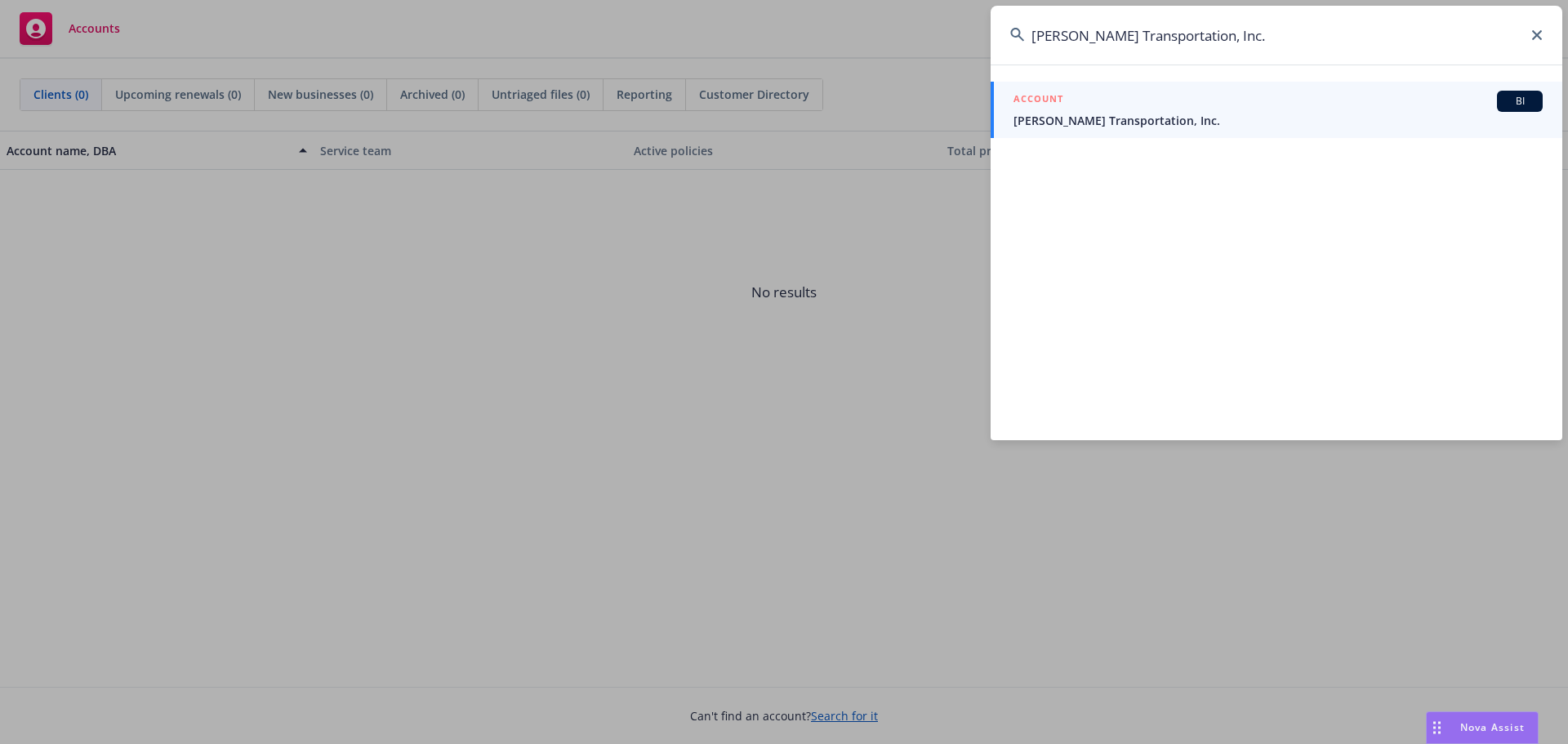
type input "[PERSON_NAME] Transportation, Inc."
click at [1116, 114] on span "[PERSON_NAME] Transportation, Inc." at bounding box center [1278, 120] width 529 height 18
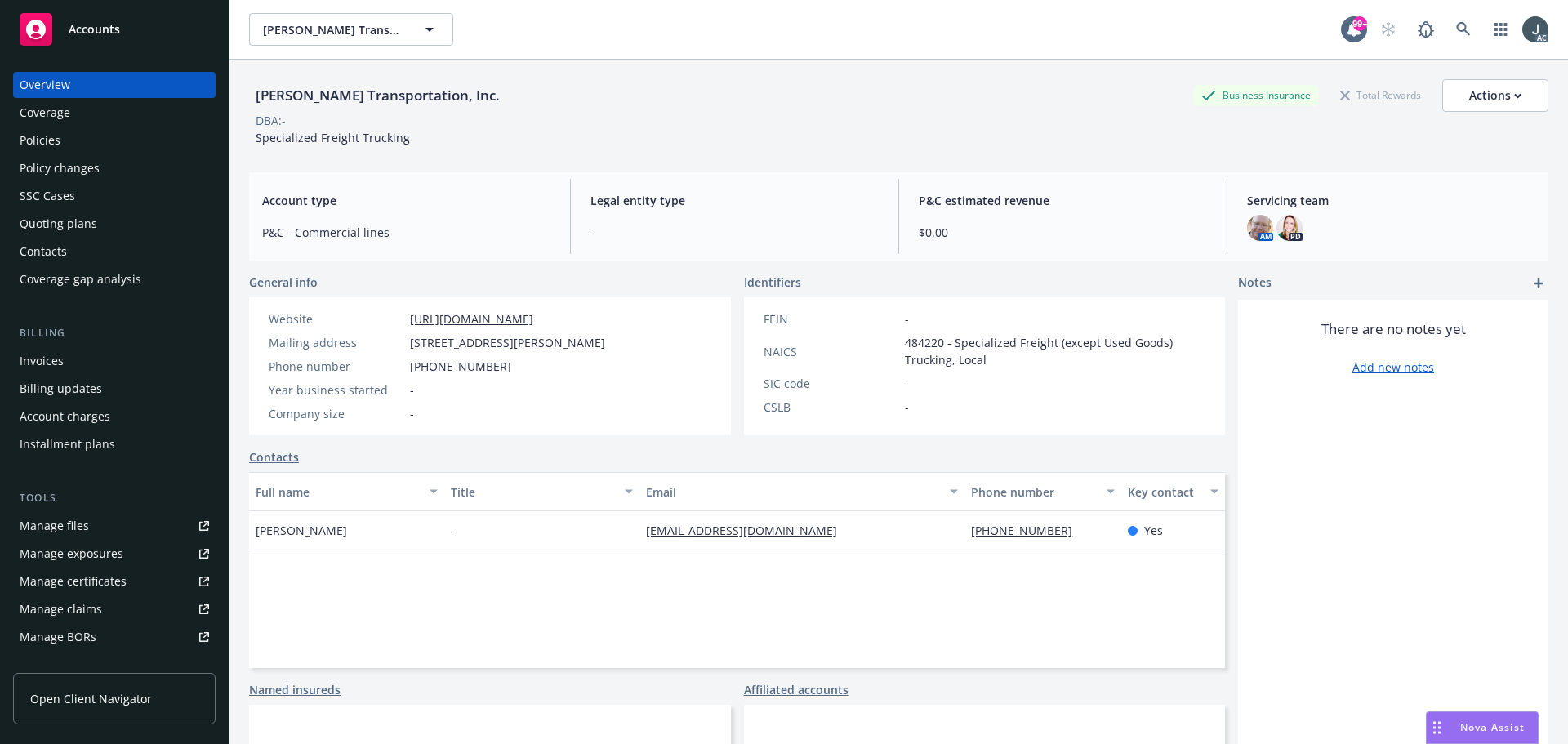
click at [43, 223] on div "Quoting plans" at bounding box center [58, 223] width 78 height 26
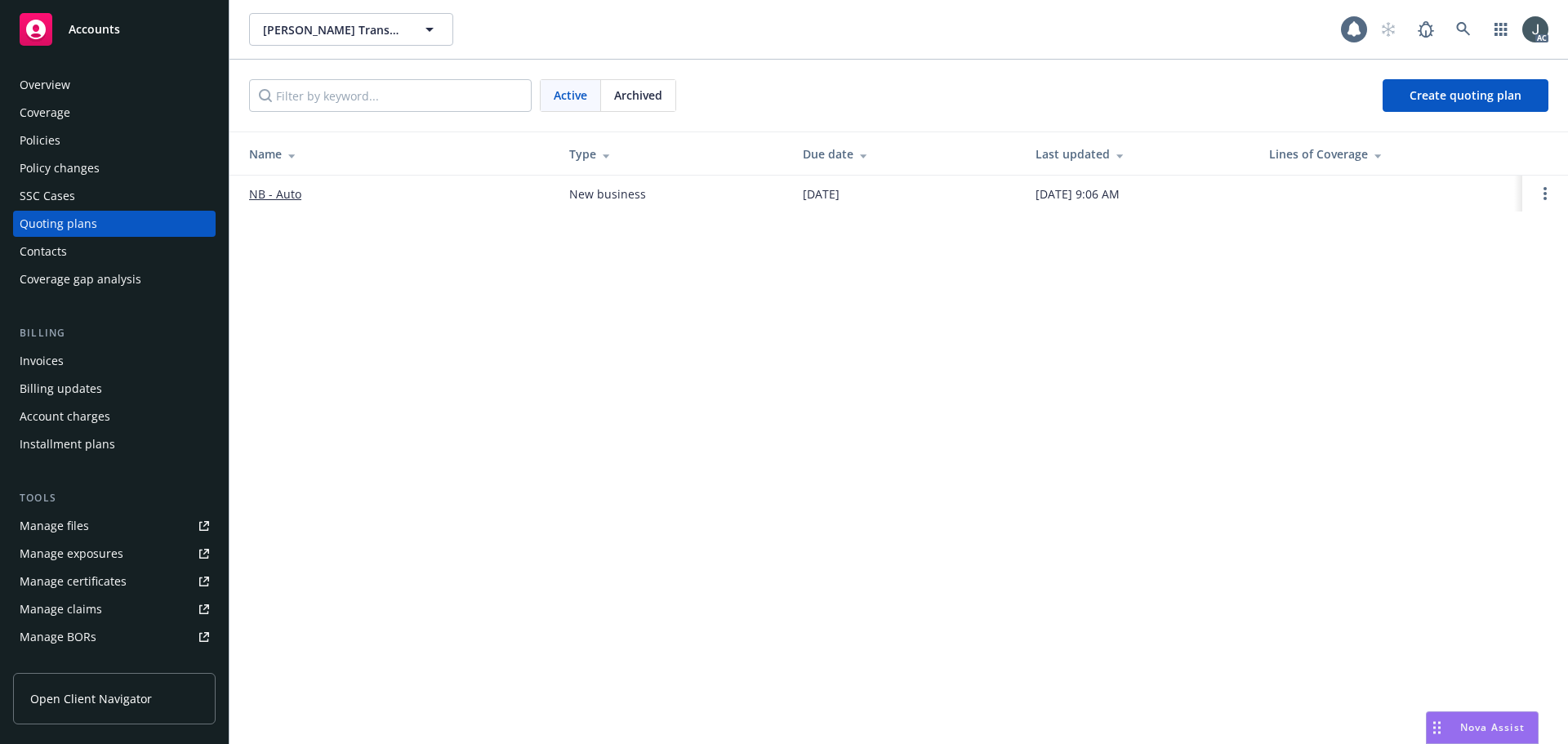
click at [283, 195] on link "NB - Auto" at bounding box center [275, 194] width 53 height 18
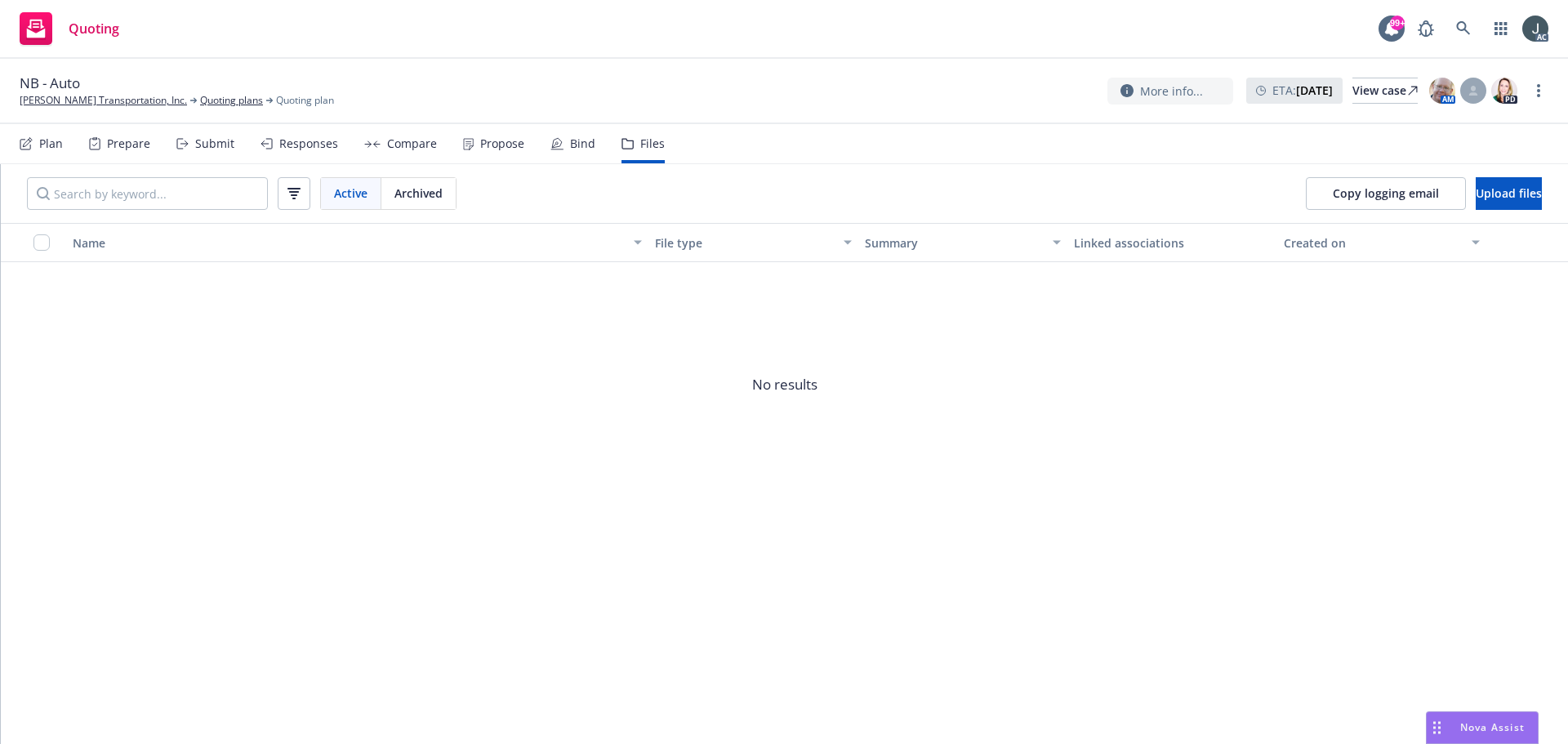
click at [114, 139] on div "Prepare" at bounding box center [129, 144] width 43 height 13
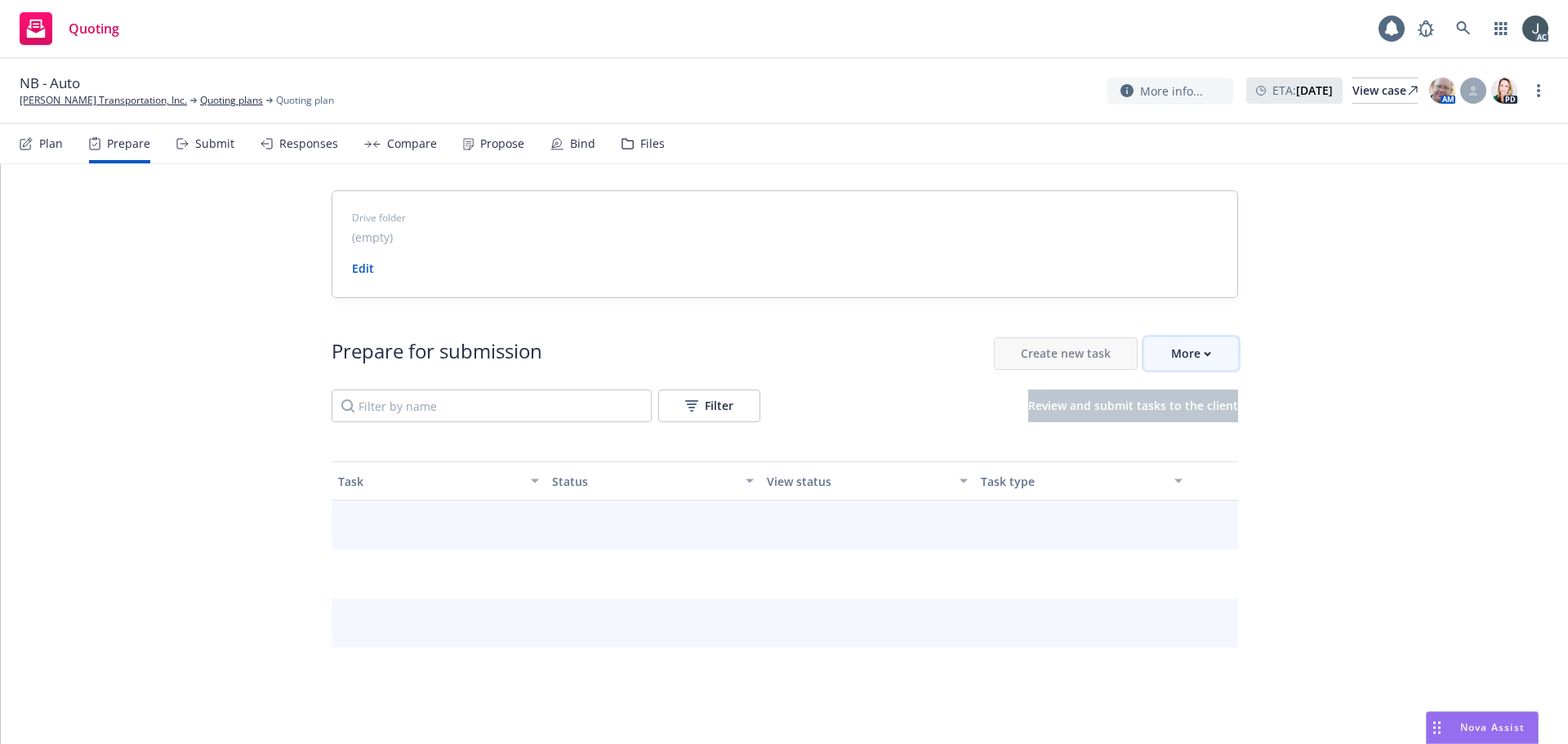
click at [1211, 357] on button "More" at bounding box center [1191, 353] width 94 height 33
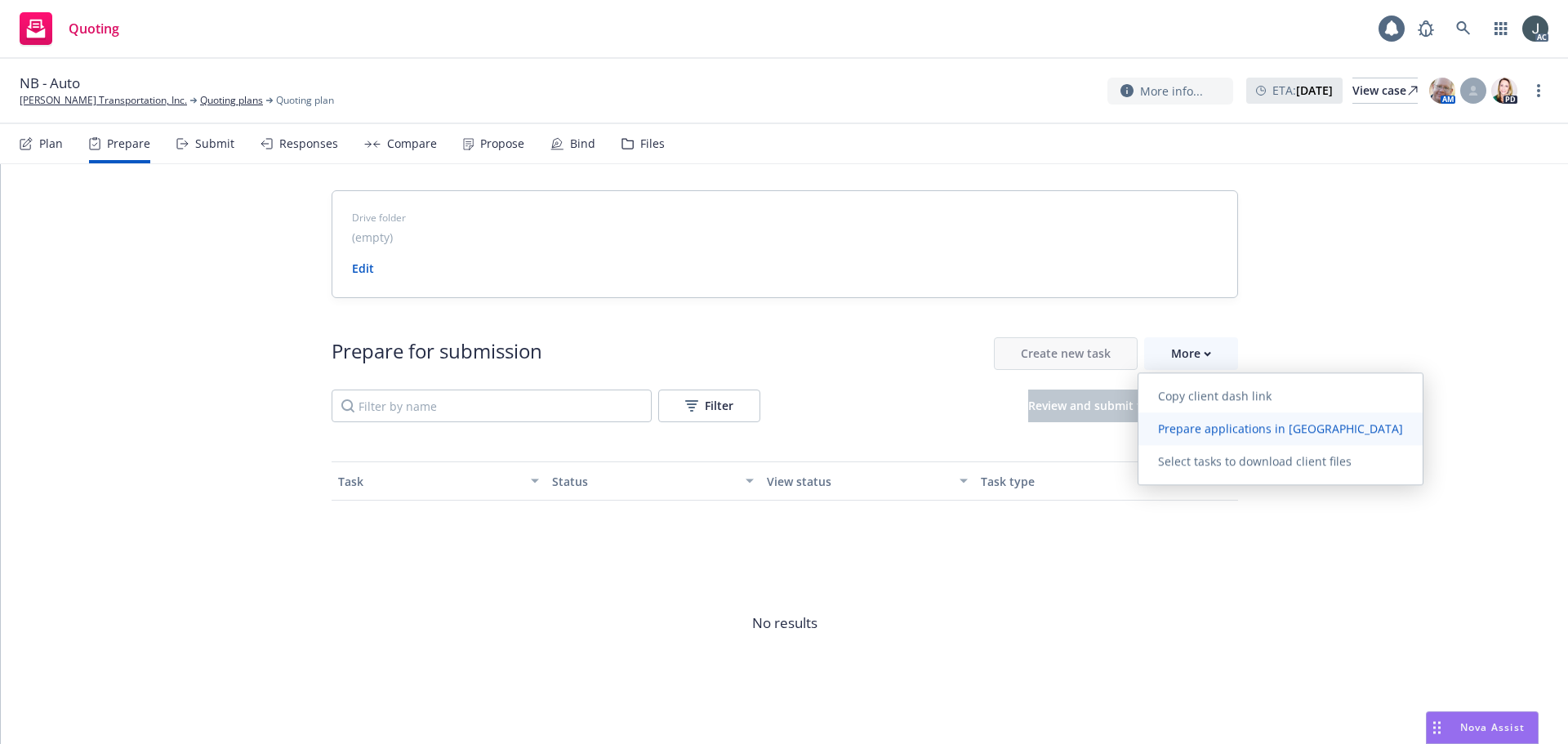
click at [1209, 425] on span "Prepare applications in Indio" at bounding box center [1281, 428] width 284 height 16
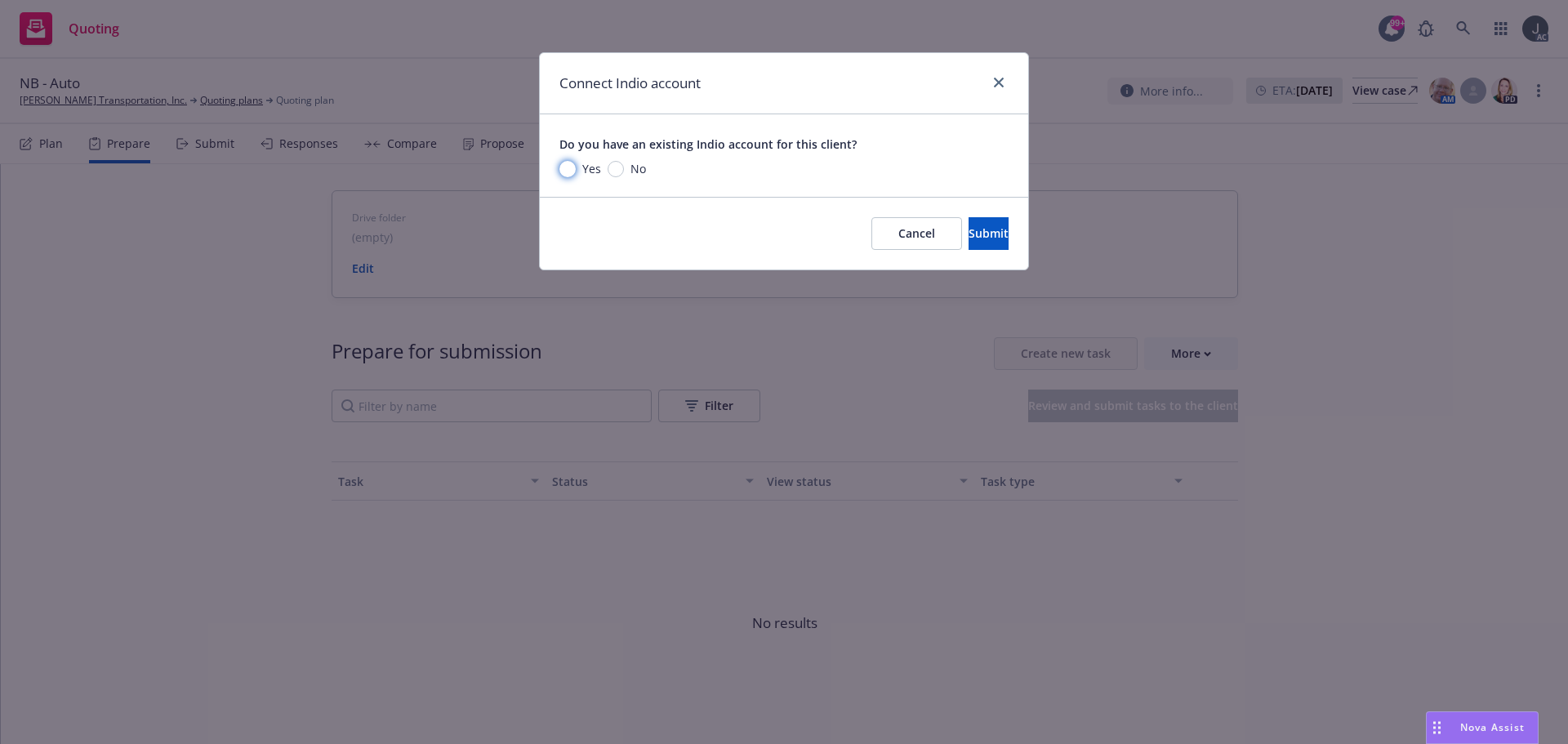
click at [567, 174] on input "Yes" at bounding box center [568, 170] width 17 height 17
radio input "true"
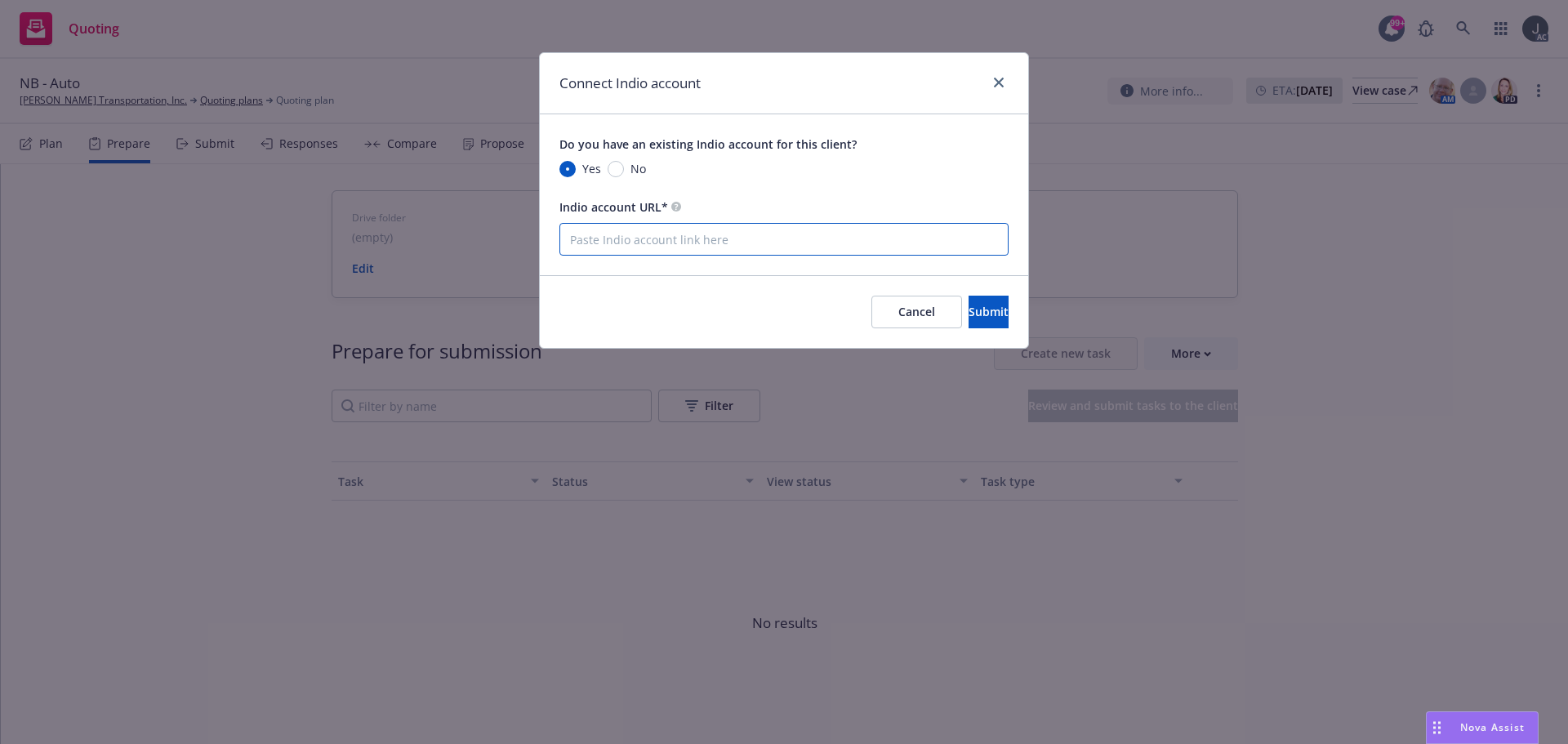
click at [611, 227] on input "Indio account URL*" at bounding box center [784, 239] width 449 height 33
paste input "https://newfront.useindio.com/accounts/9953523/submissions"
type input "https://newfront.useindio.com/accounts/9953523/submissions"
click at [969, 311] on span "Submit" at bounding box center [989, 311] width 40 height 16
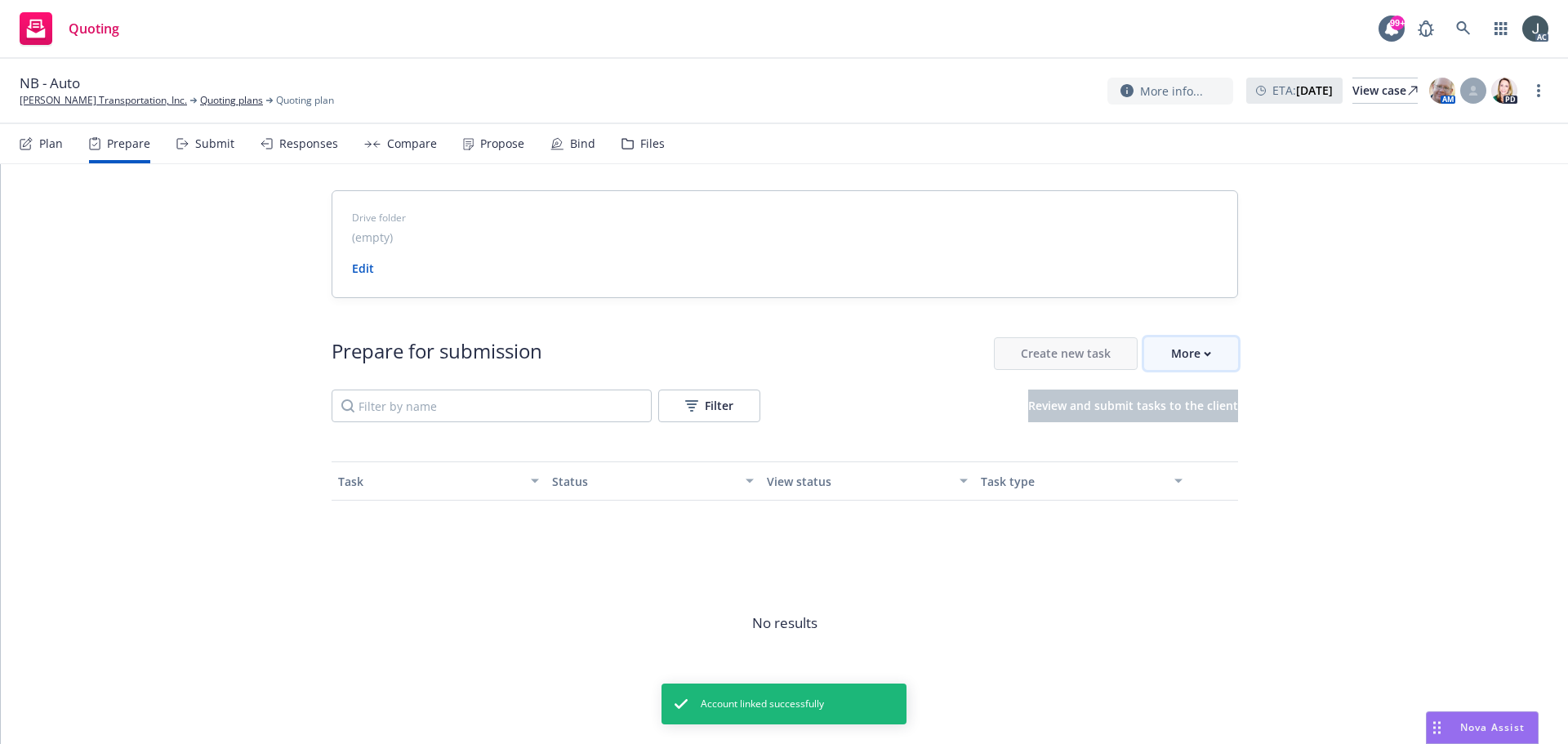
click at [1147, 353] on button "More" at bounding box center [1191, 353] width 94 height 33
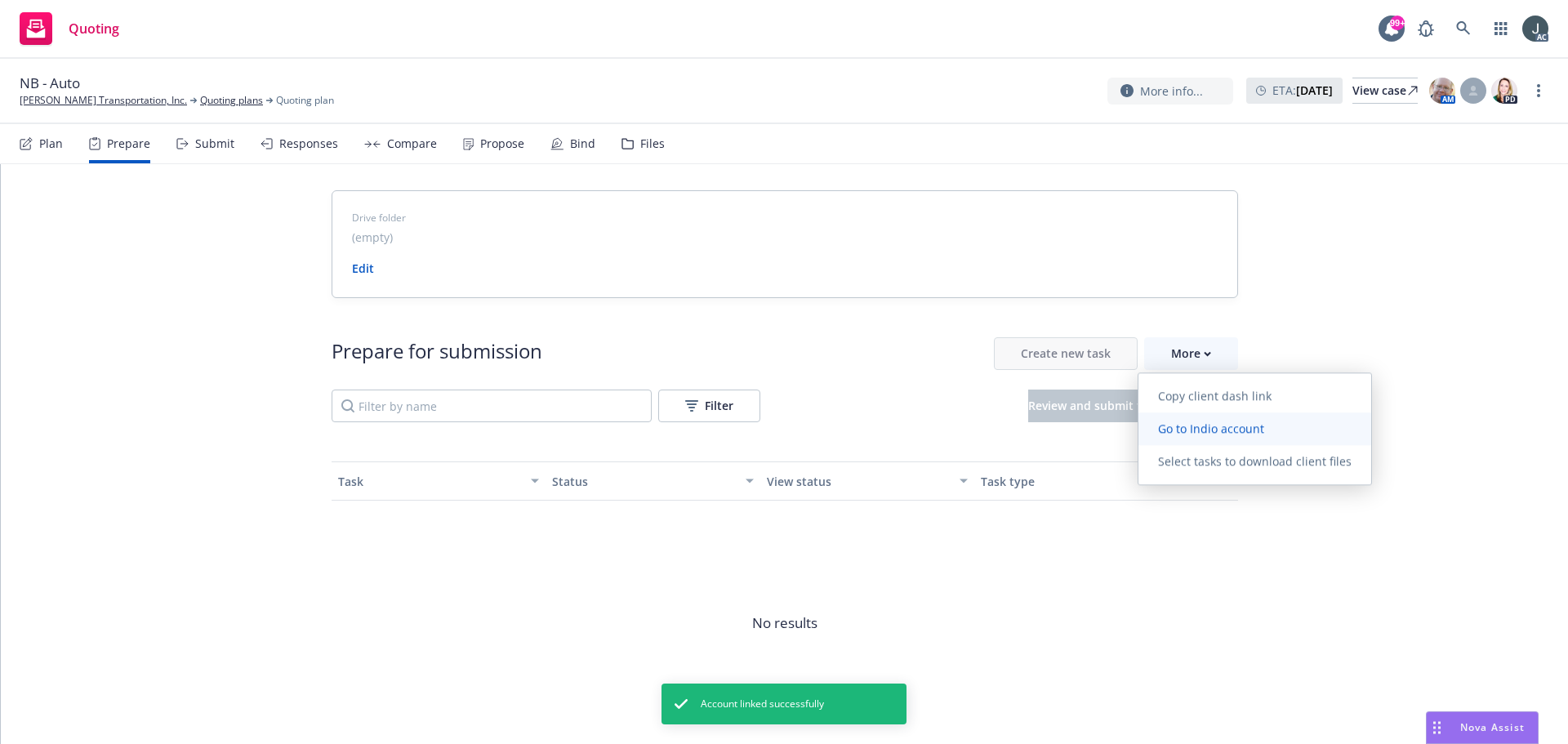
click at [1183, 433] on span "Go to Indio account" at bounding box center [1211, 428] width 145 height 16
